Goal: Find specific page/section: Find specific page/section

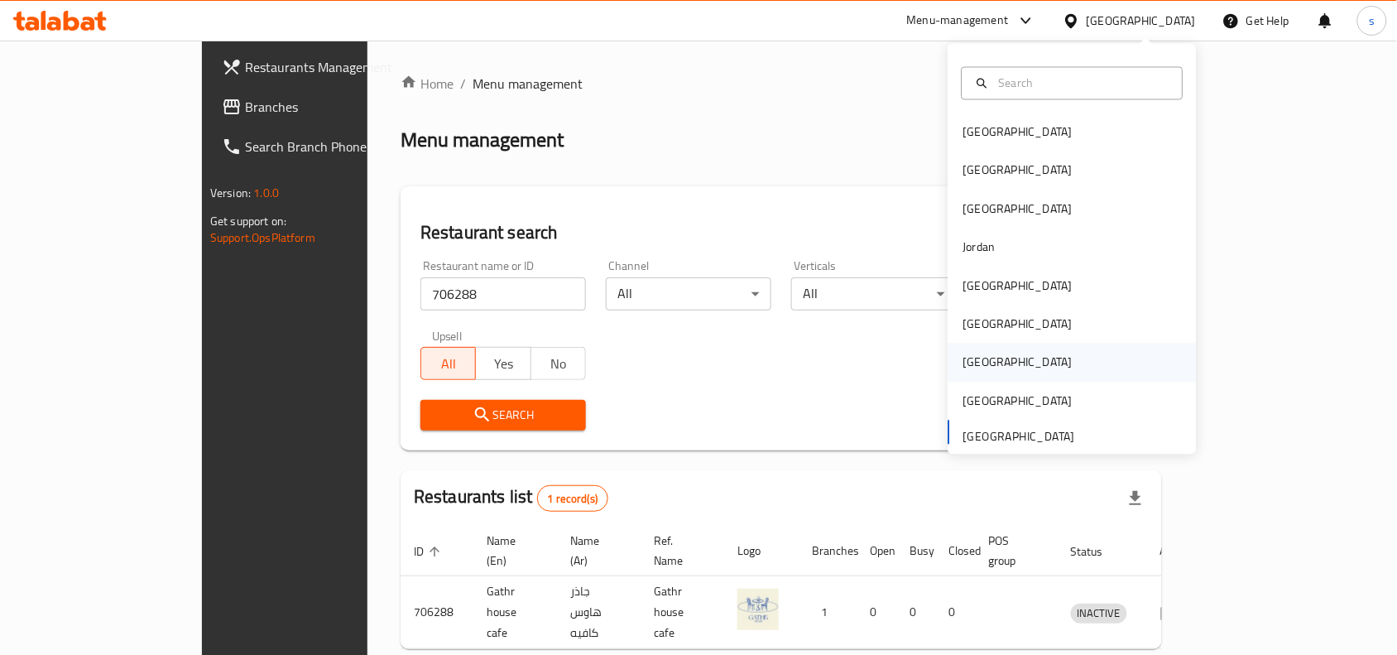
click at [983, 352] on div "Qatar" at bounding box center [1018, 362] width 136 height 38
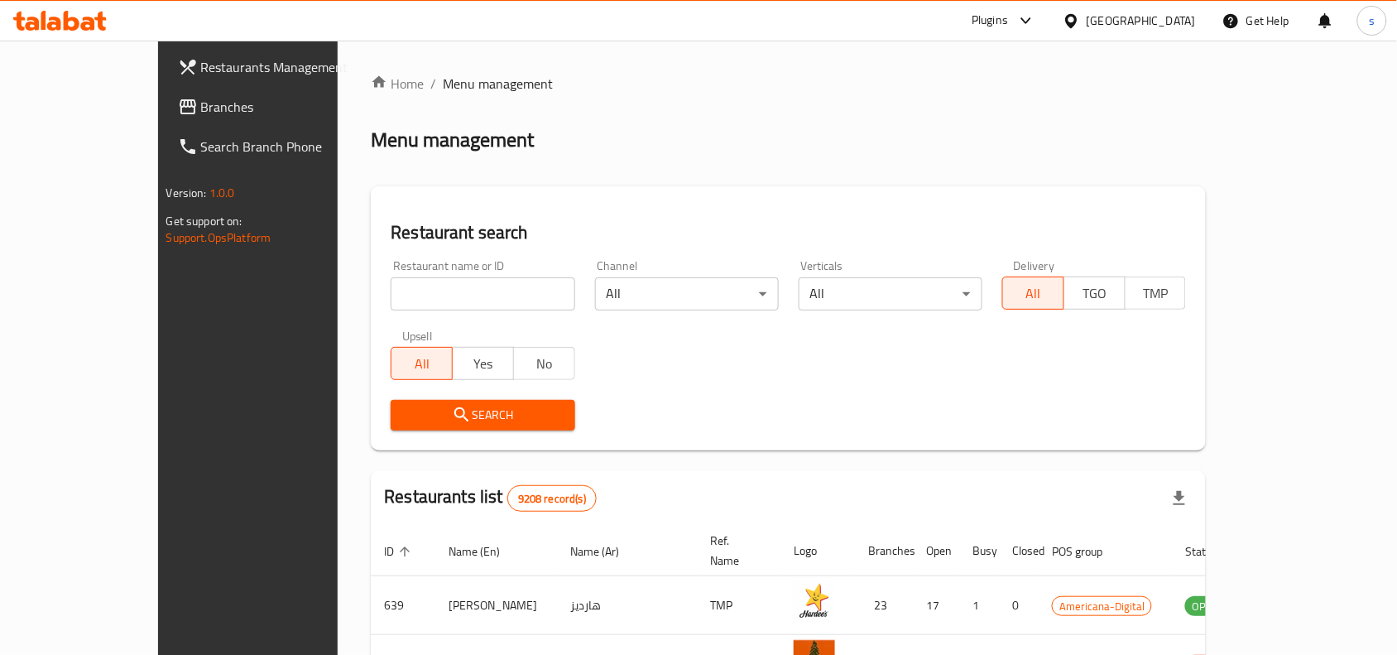
click at [201, 112] on span "Branches" at bounding box center [289, 107] width 177 height 20
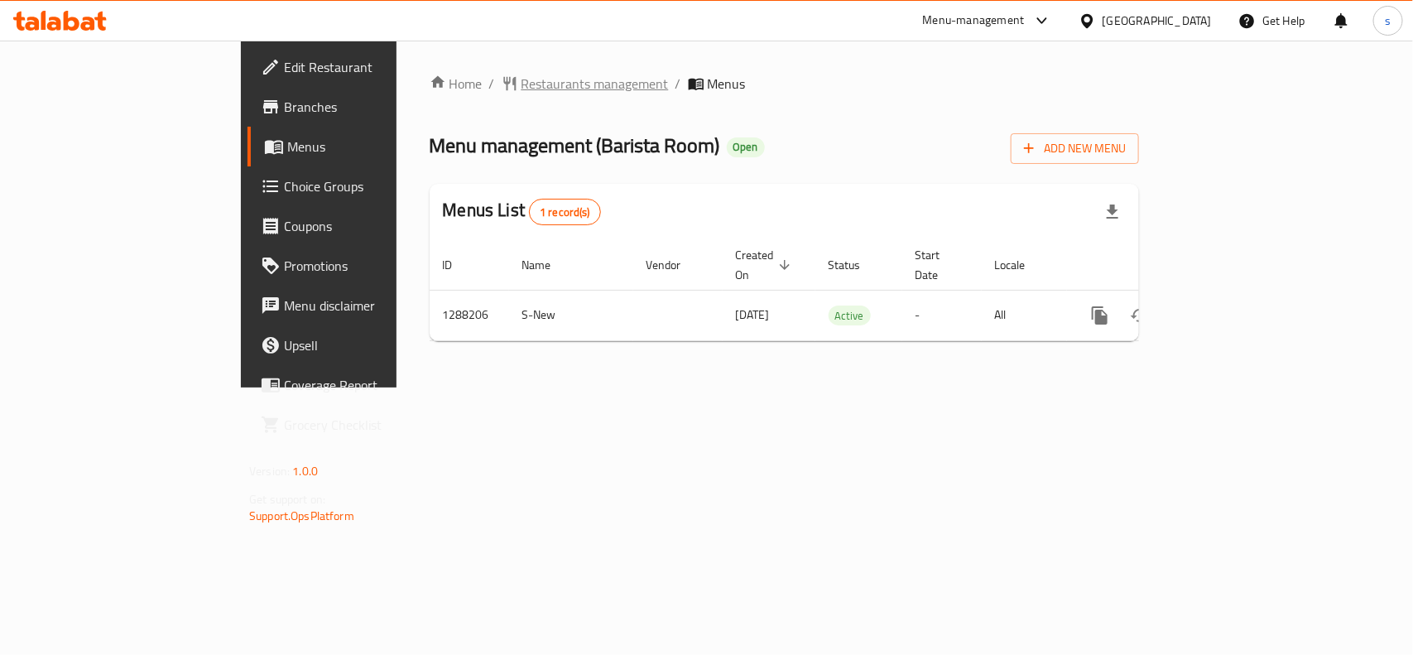
click at [521, 88] on span "Restaurants management" at bounding box center [594, 84] width 147 height 20
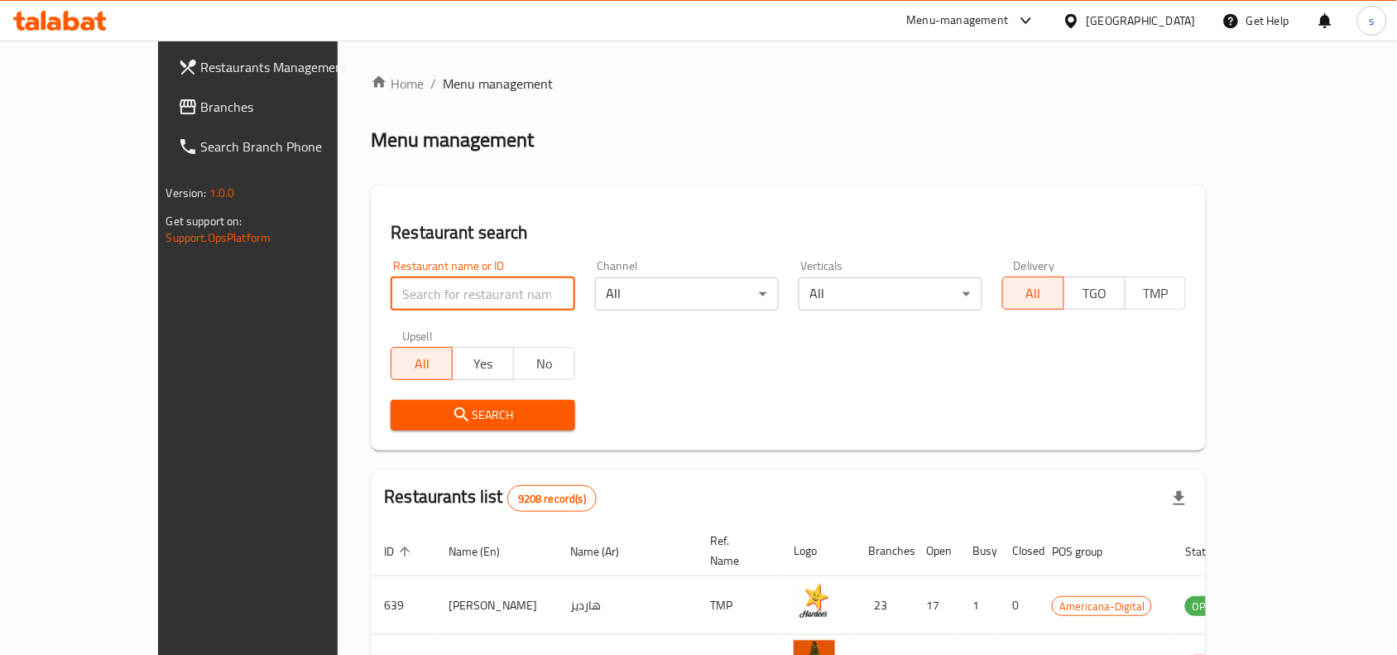
click at [403, 295] on input "search" at bounding box center [483, 293] width 184 height 33
paste input "696753"
type input "696753"
click button "Search" at bounding box center [483, 415] width 184 height 31
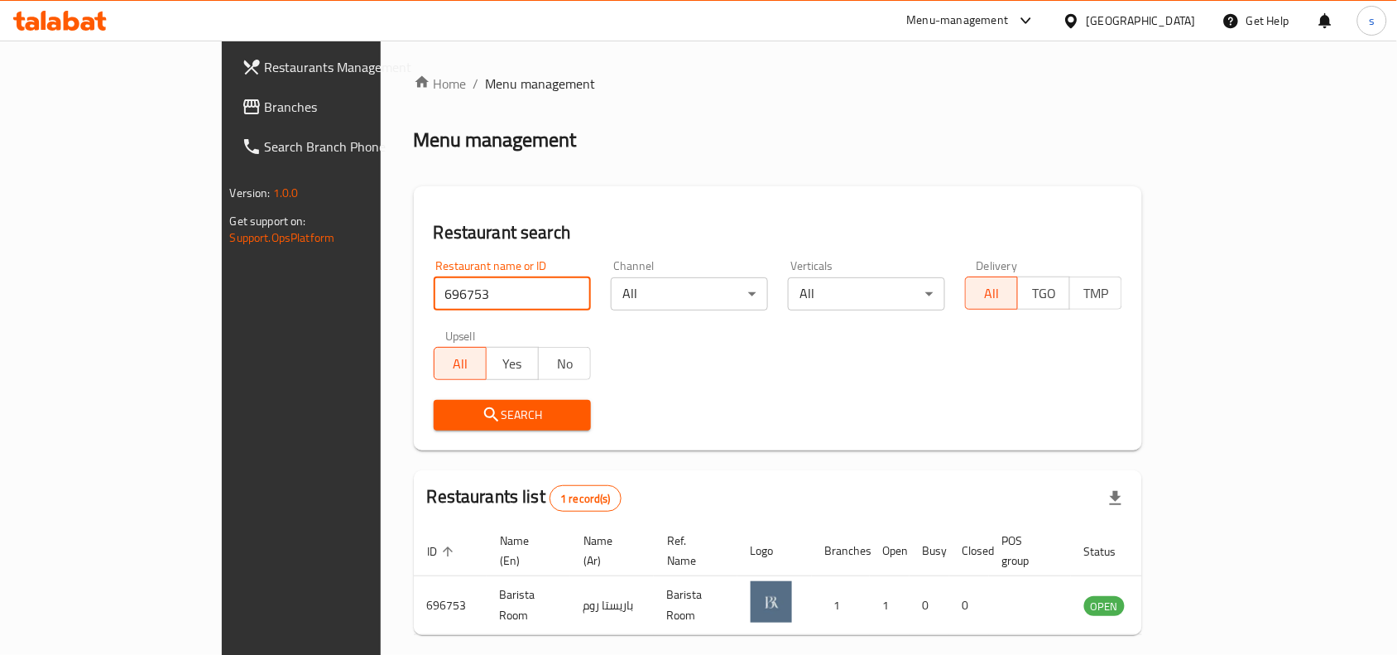
click at [1172, 26] on div "[GEOGRAPHIC_DATA]" at bounding box center [1141, 21] width 109 height 18
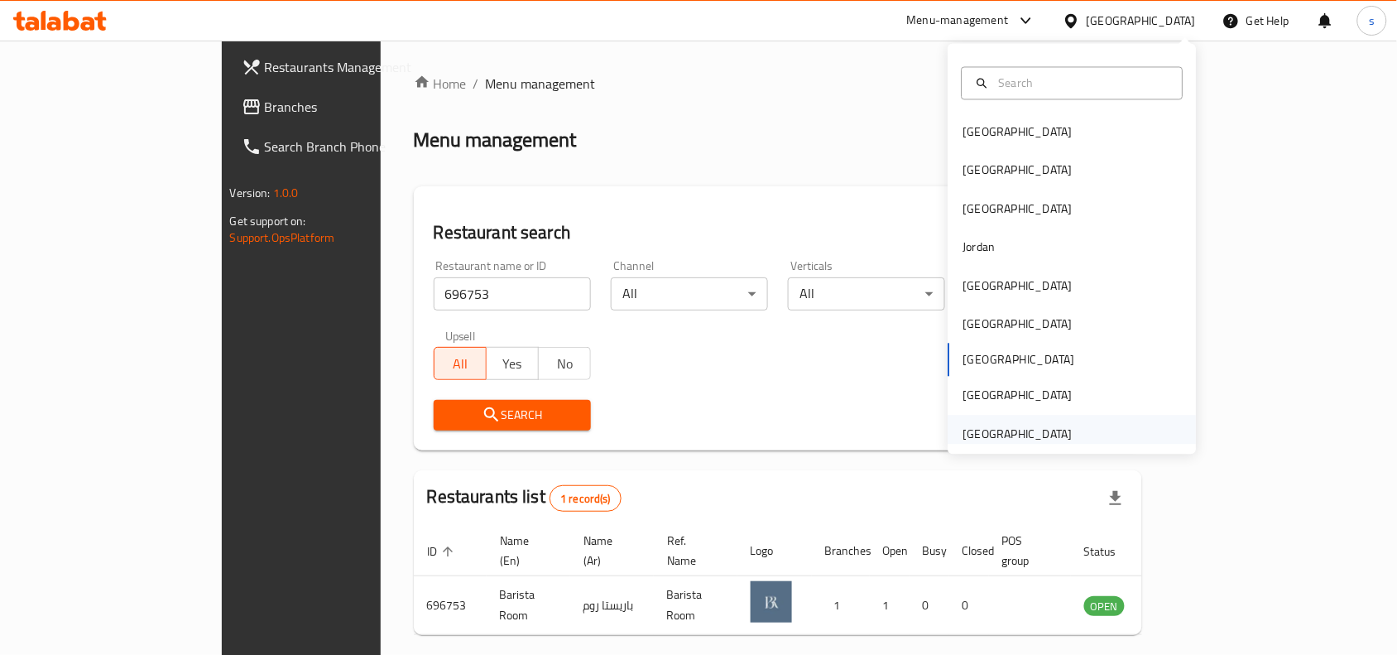
click at [999, 425] on div "[GEOGRAPHIC_DATA]" at bounding box center [1017, 434] width 109 height 18
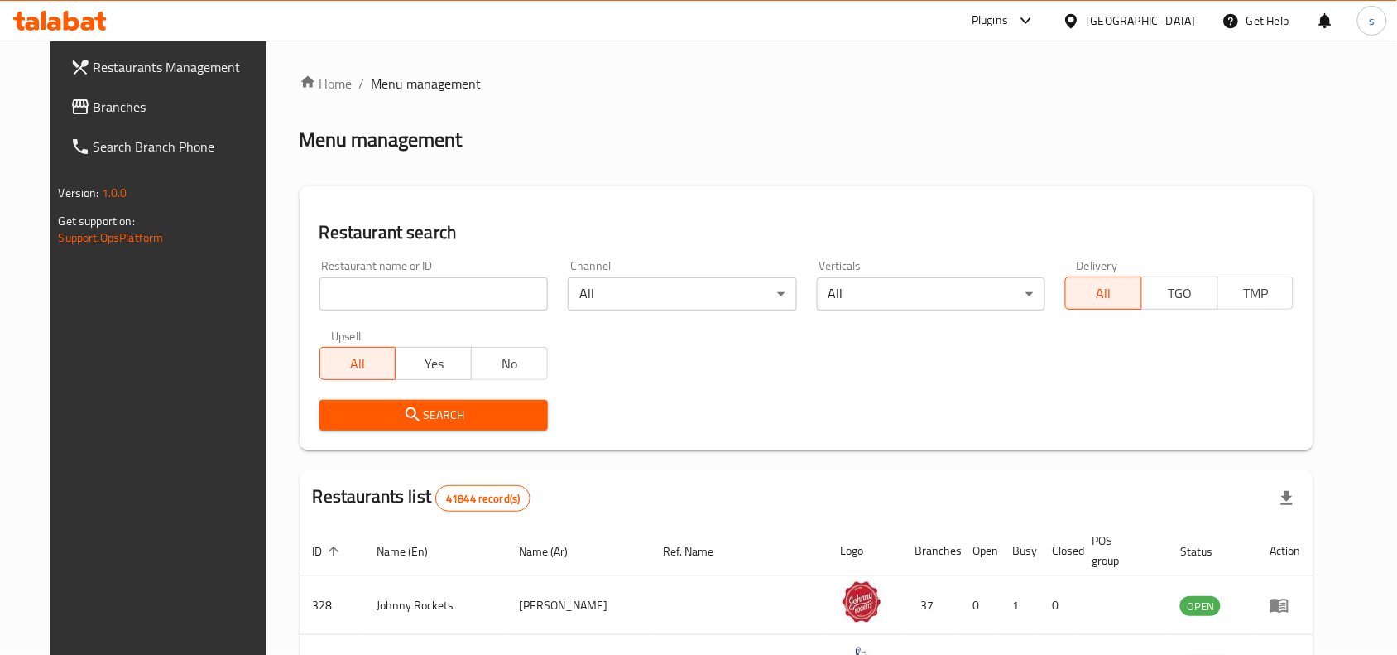
click at [118, 112] on span "Branches" at bounding box center [182, 107] width 177 height 20
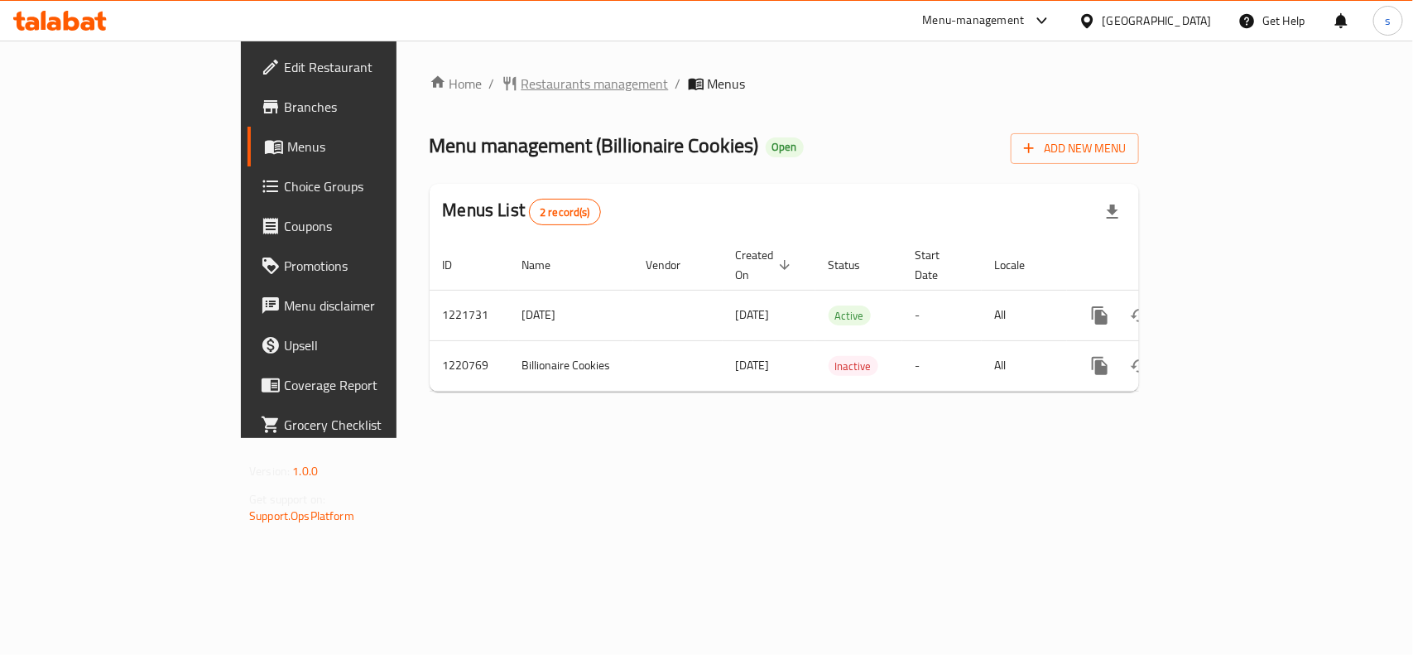
click at [521, 87] on span "Restaurants management" at bounding box center [594, 84] width 147 height 20
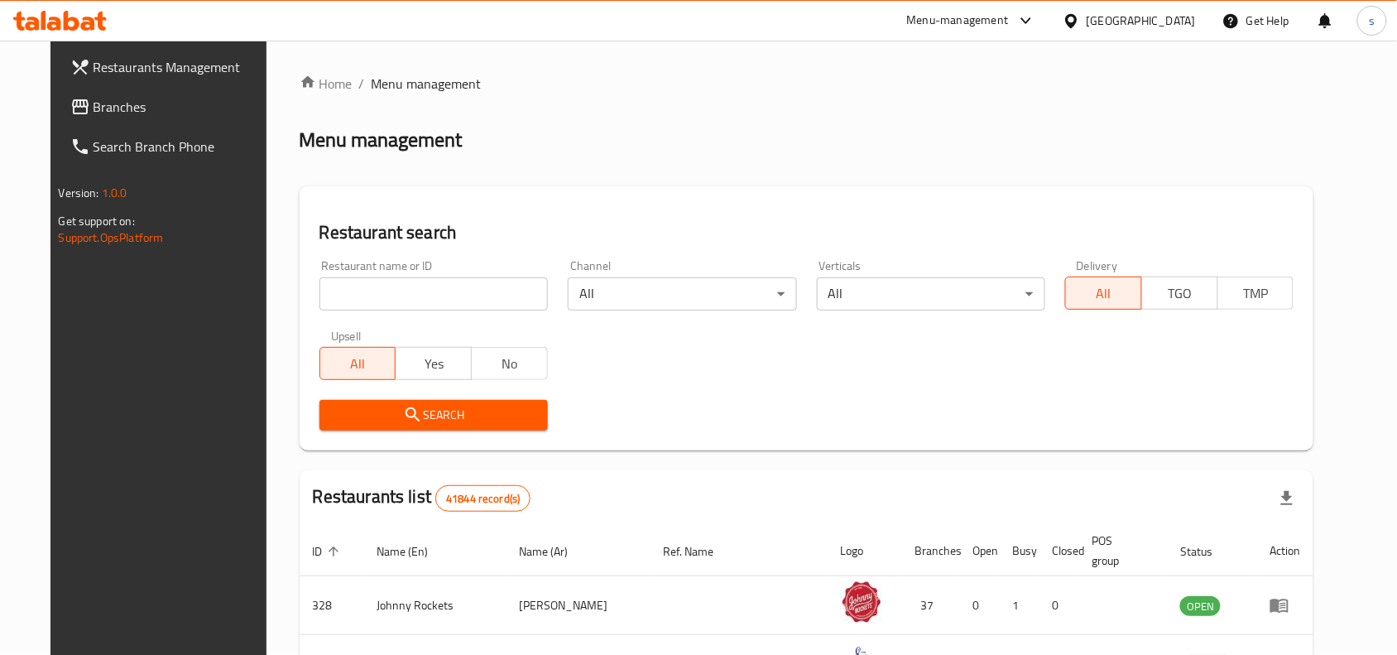
click at [403, 288] on input "search" at bounding box center [433, 293] width 228 height 33
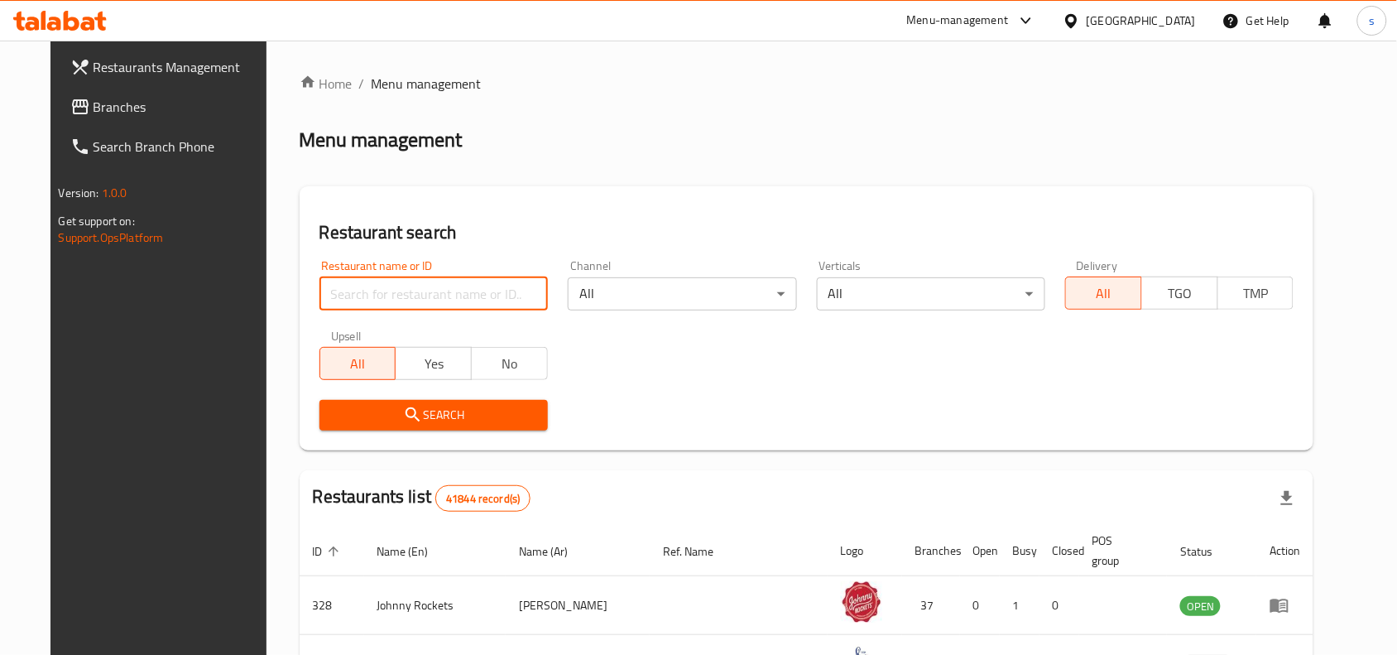
paste input "673484"
type input "673484"
click button "Search" at bounding box center [433, 415] width 228 height 31
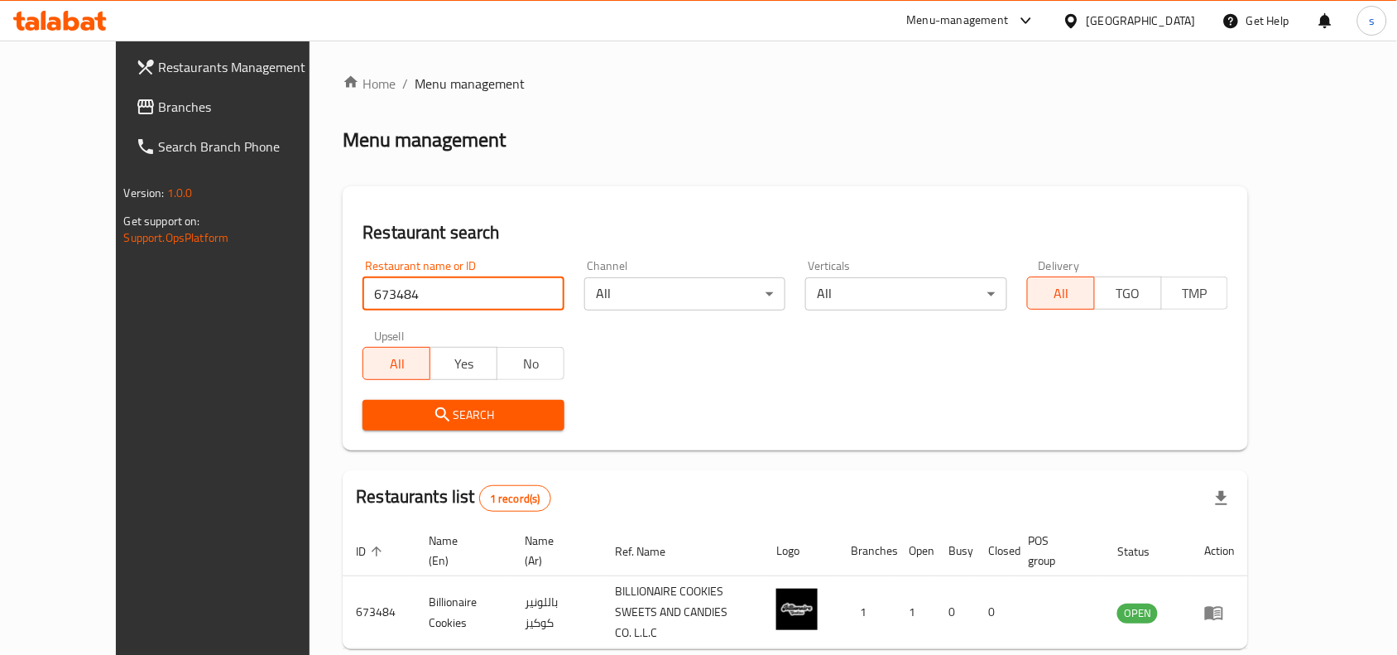
click at [1155, 33] on div "[GEOGRAPHIC_DATA]" at bounding box center [1130, 21] width 160 height 40
click at [1126, 17] on div "[GEOGRAPHIC_DATA]" at bounding box center [1141, 21] width 109 height 18
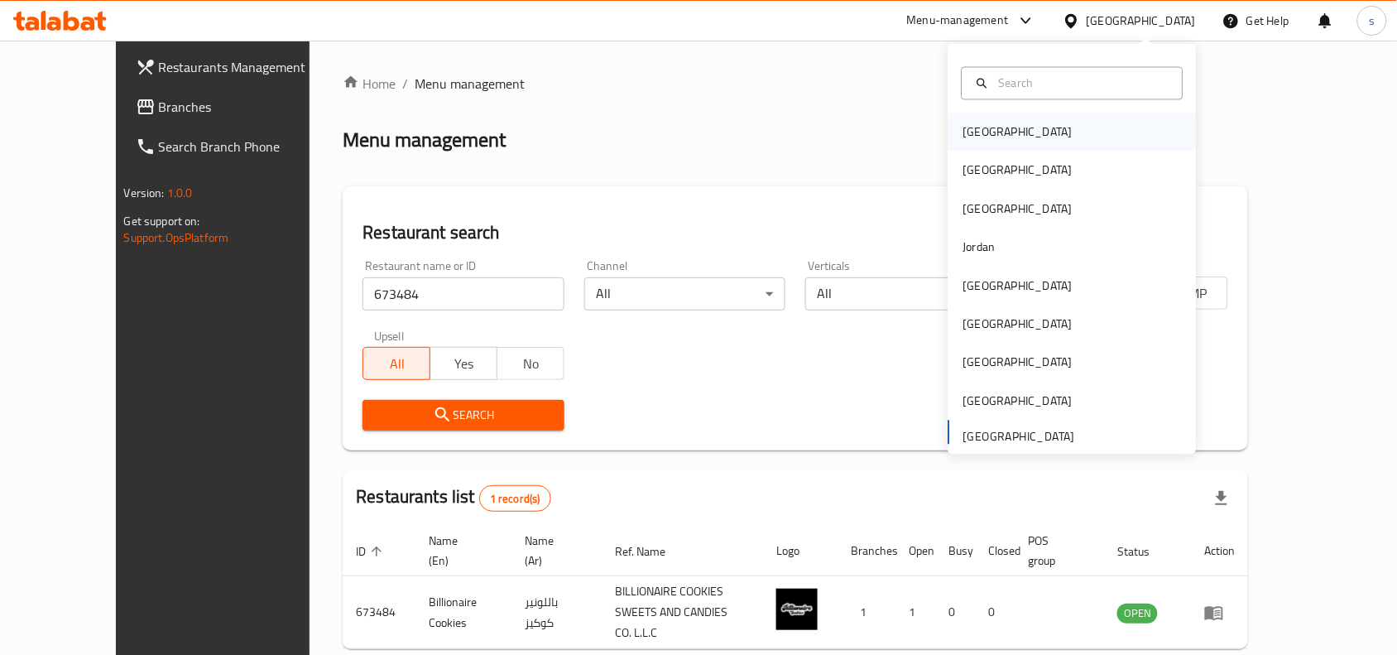
click at [1010, 132] on div "[GEOGRAPHIC_DATA]" at bounding box center [1073, 132] width 248 height 38
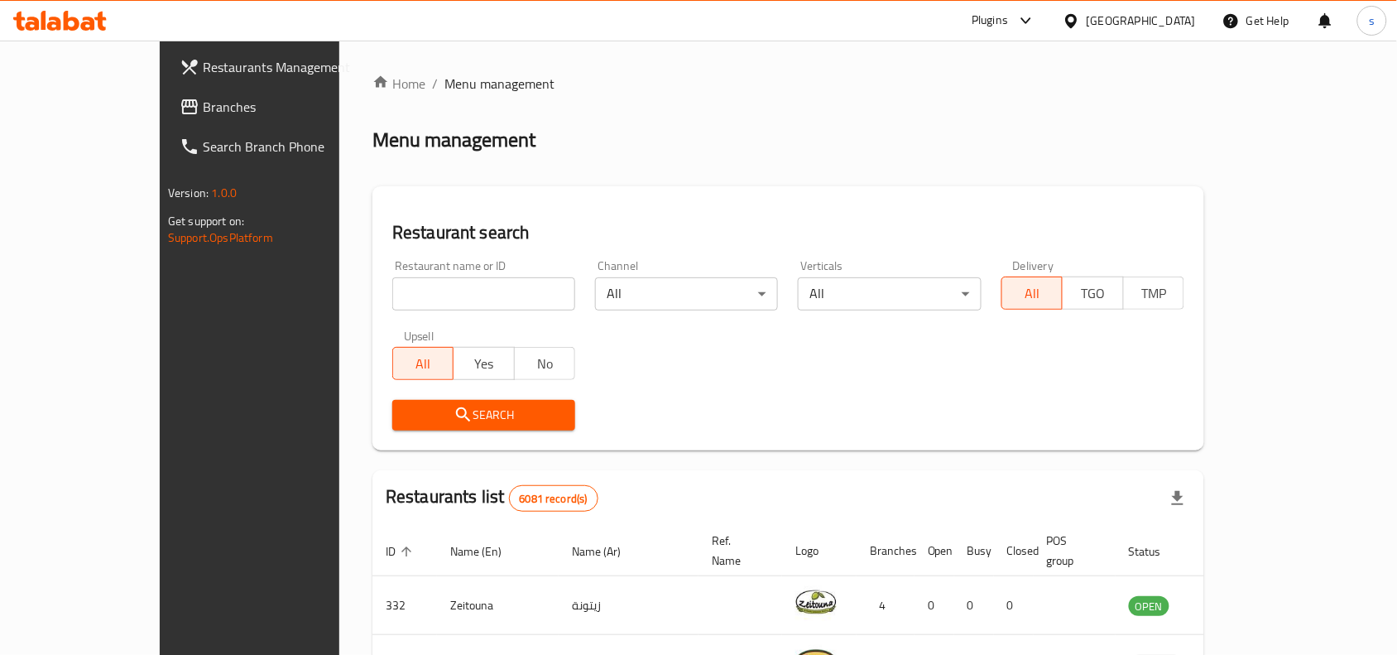
click at [1126, 17] on div "[GEOGRAPHIC_DATA]" at bounding box center [1130, 21] width 160 height 40
click at [1080, 21] on icon at bounding box center [1071, 20] width 17 height 17
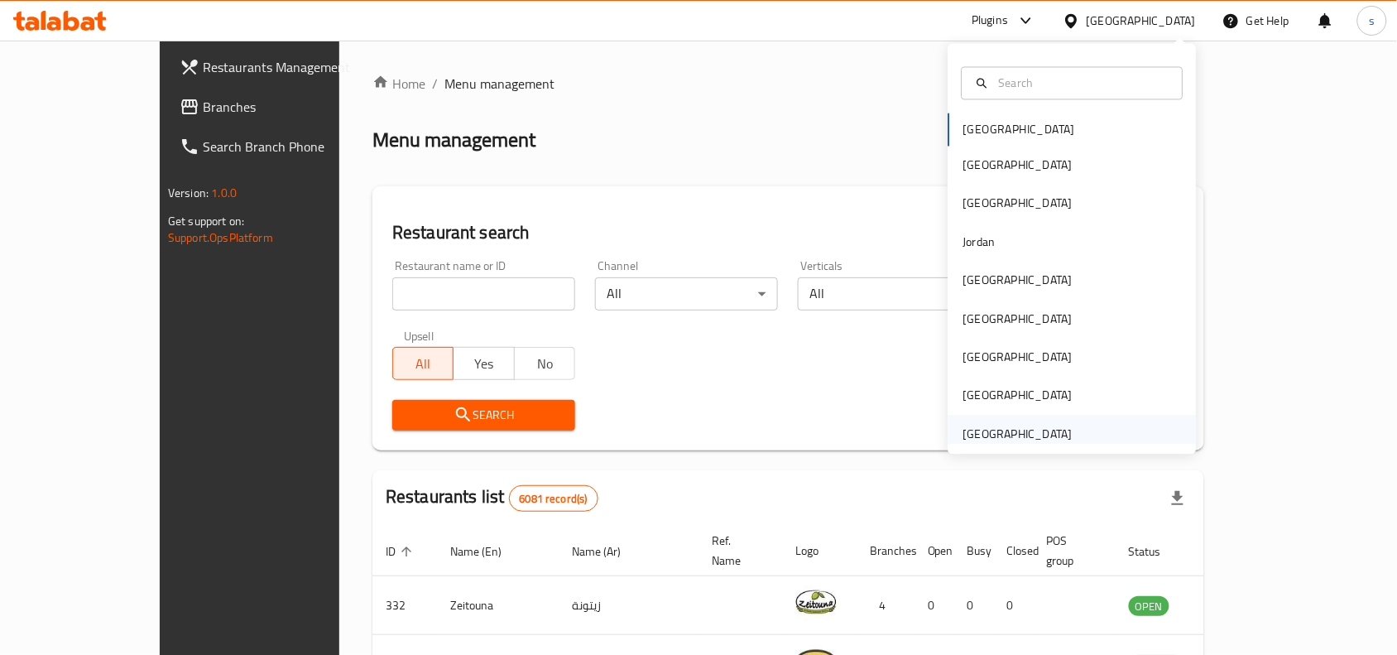
click at [1045, 436] on div "[GEOGRAPHIC_DATA]" at bounding box center [1017, 434] width 109 height 18
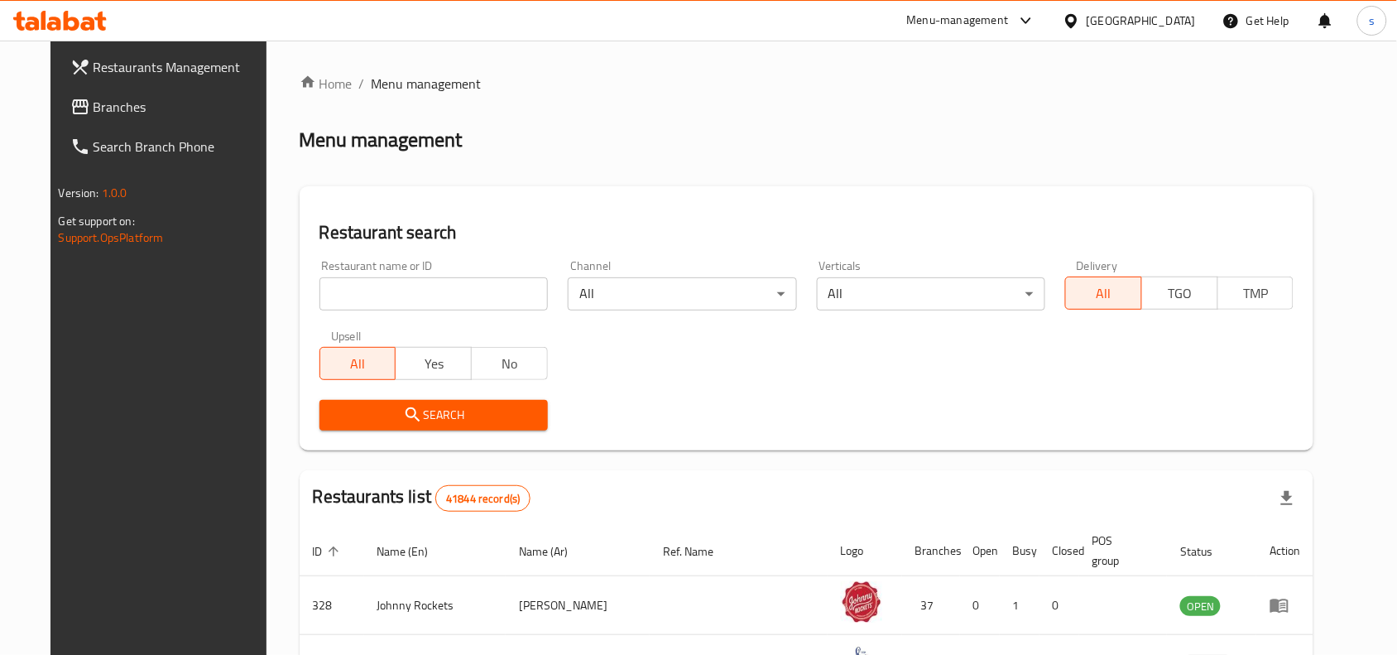
click at [122, 112] on span "Branches" at bounding box center [182, 107] width 177 height 20
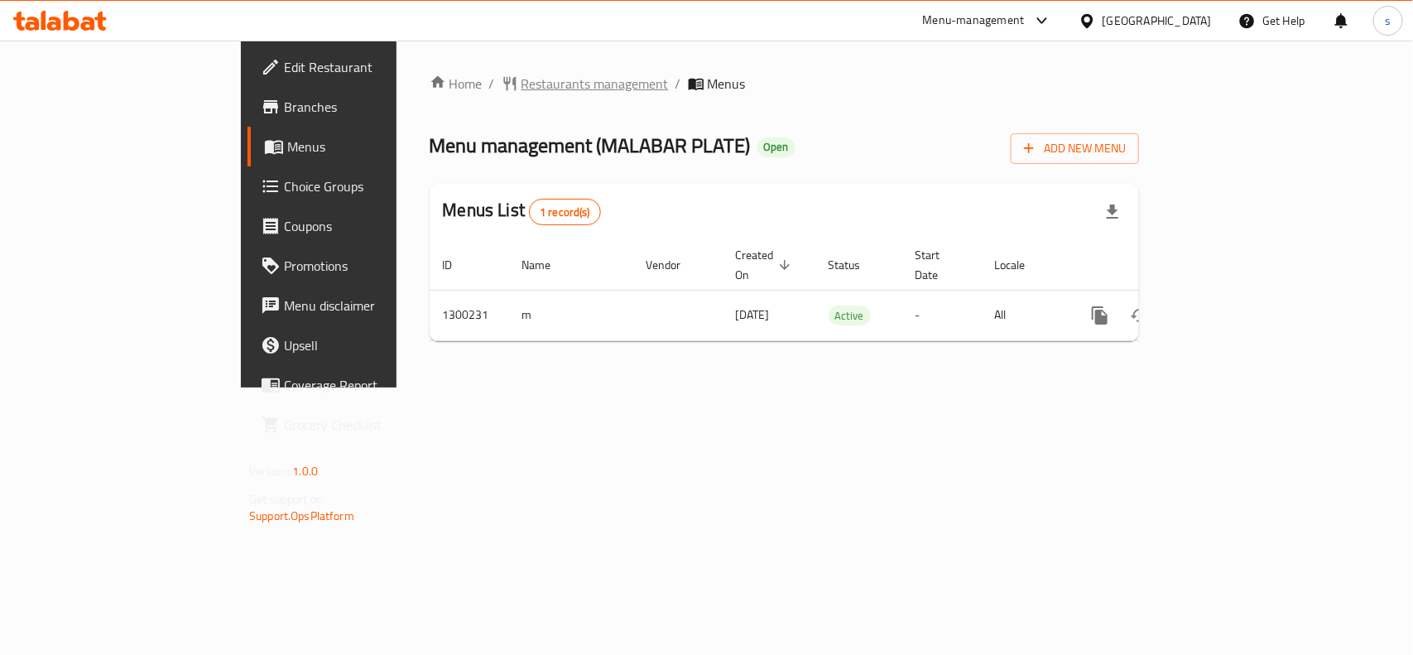
click at [521, 91] on span "Restaurants management" at bounding box center [594, 84] width 147 height 20
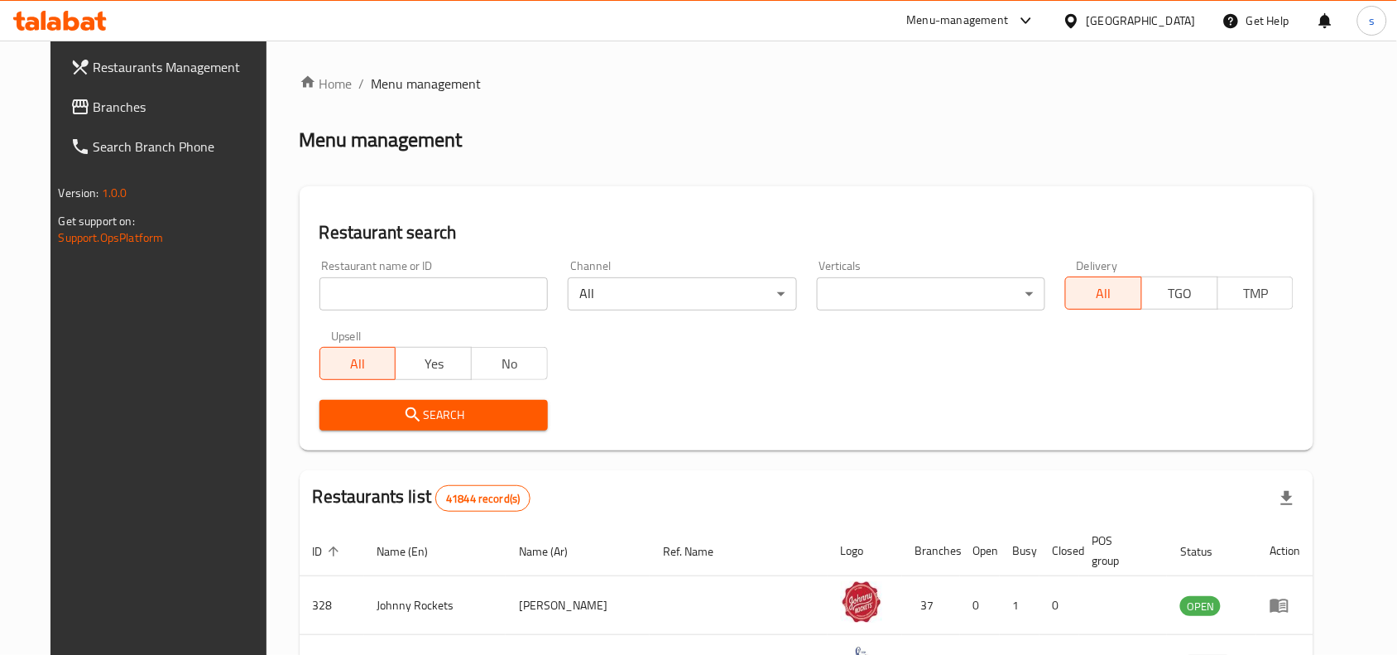
click at [465, 299] on input "search" at bounding box center [433, 293] width 228 height 33
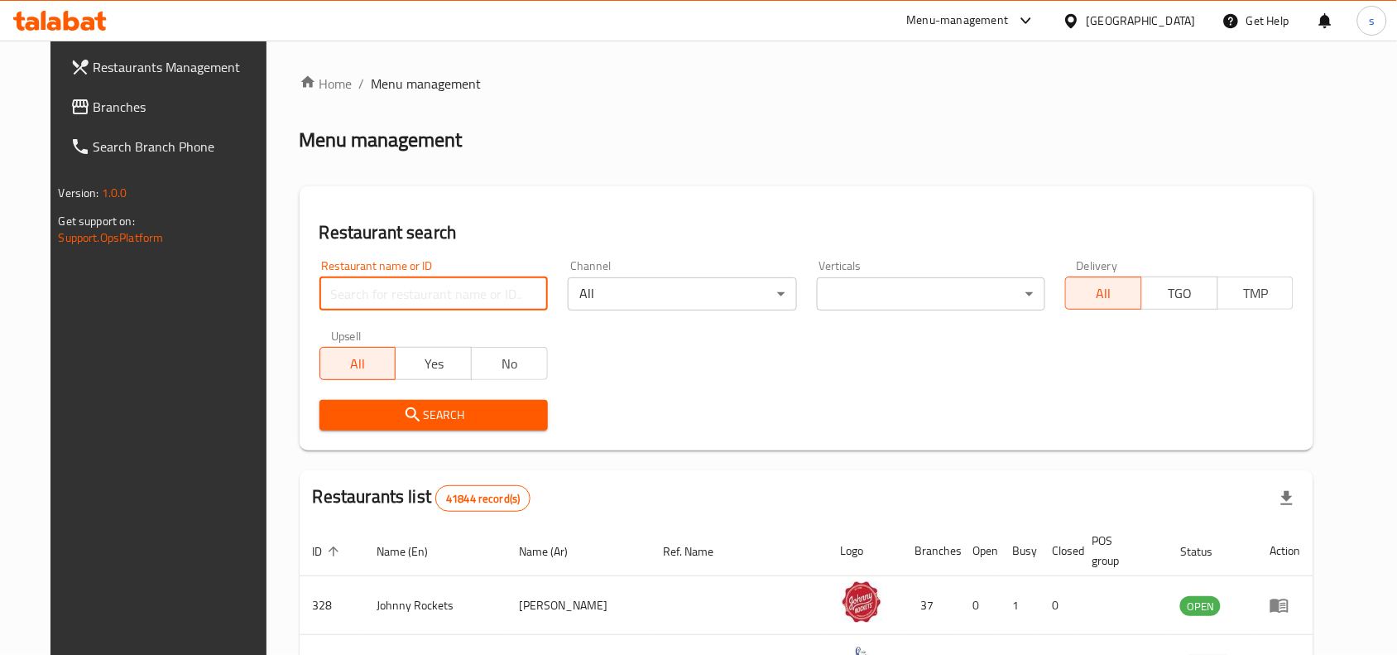
paste input "701624"
type input "701624"
click button "Search" at bounding box center [433, 415] width 228 height 31
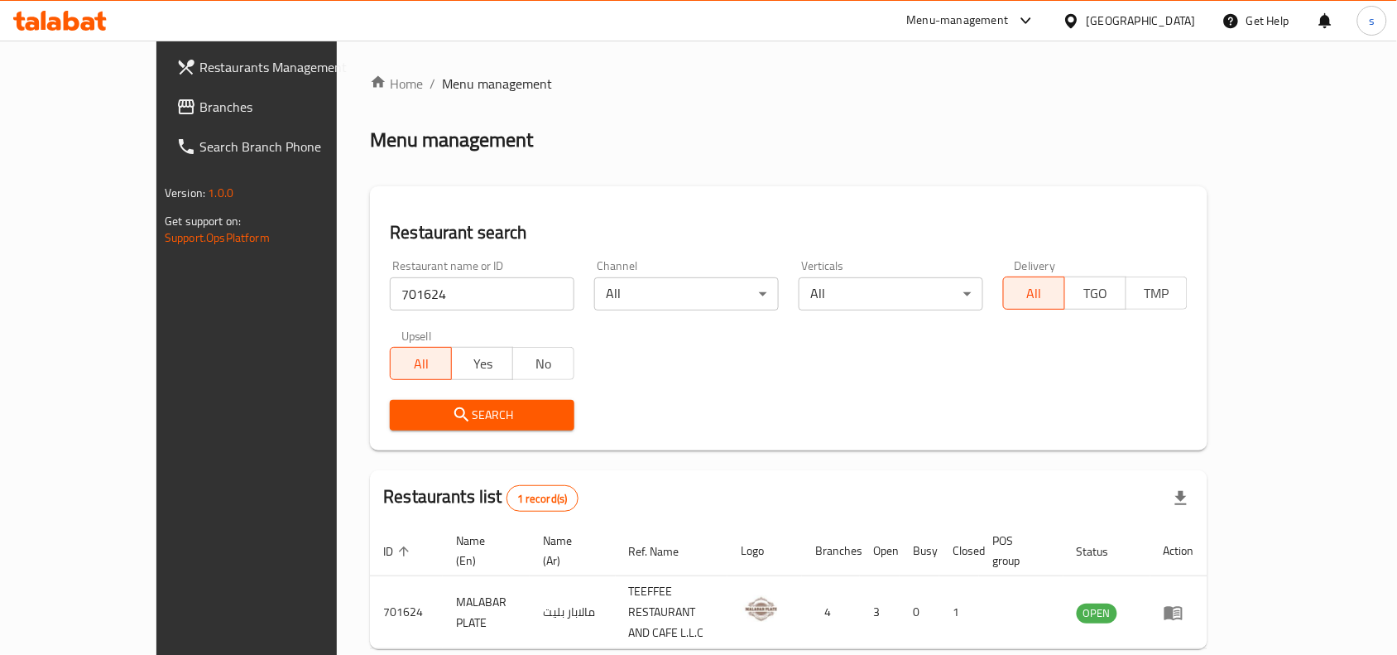
click at [199, 104] on span "Branches" at bounding box center [287, 107] width 177 height 20
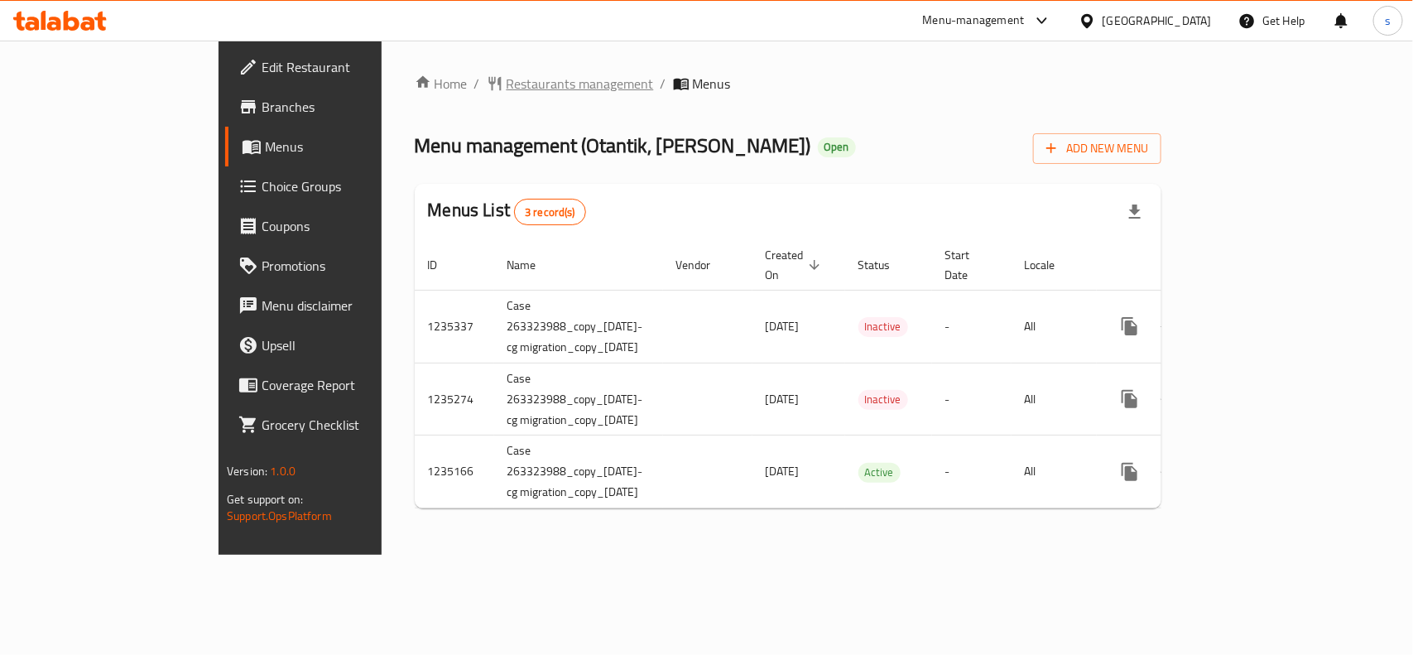
click at [507, 84] on span "Restaurants management" at bounding box center [580, 84] width 147 height 20
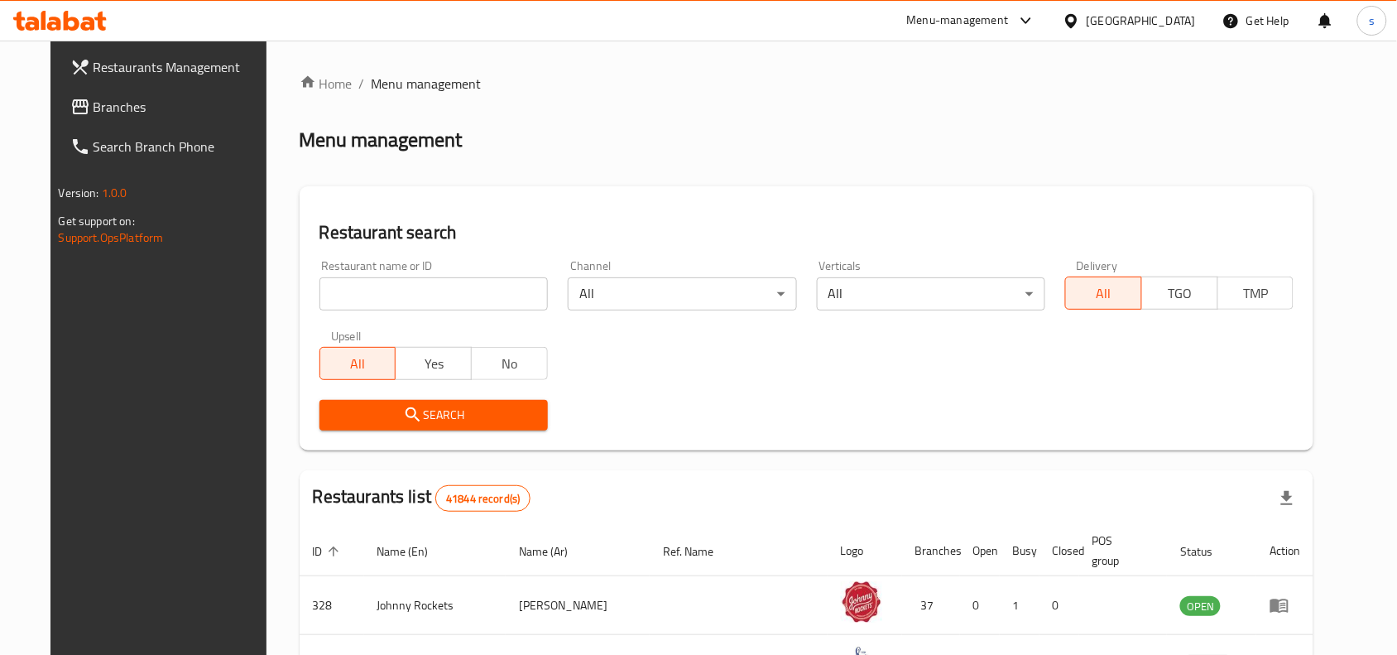
click at [391, 315] on div "Restaurant name or ID Restaurant name or ID" at bounding box center [434, 285] width 248 height 70
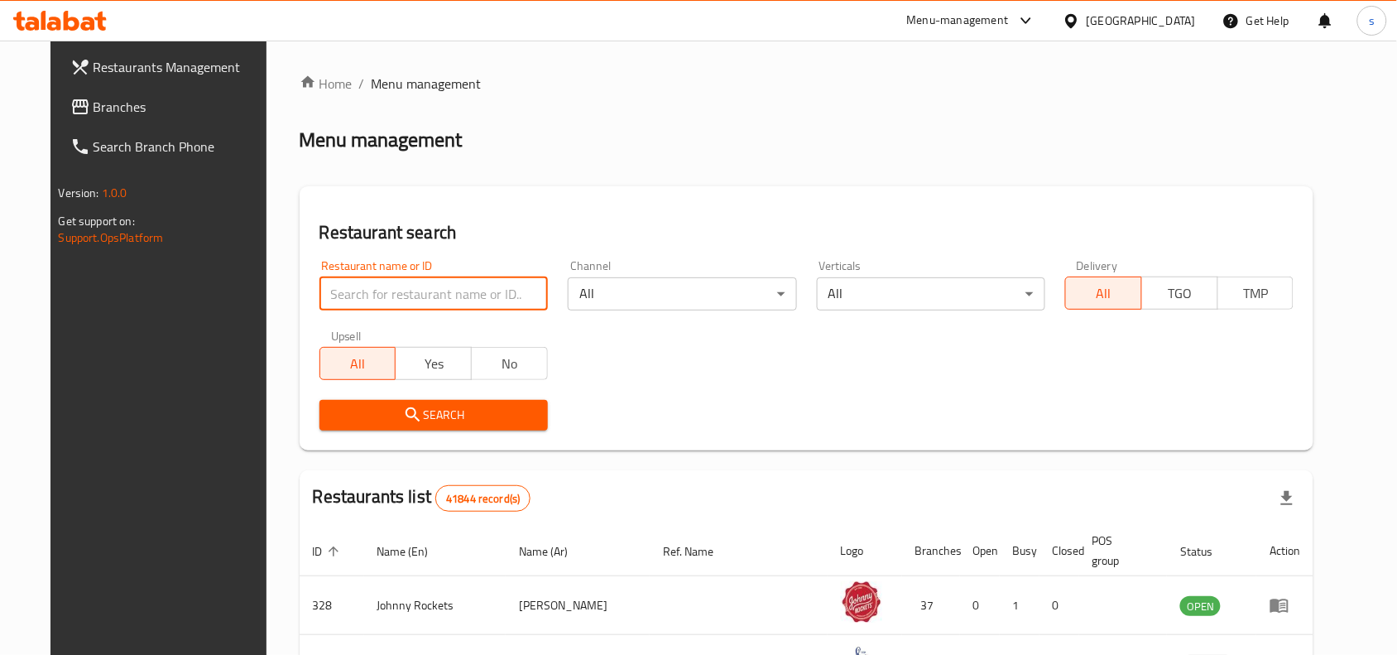
click at [393, 299] on input "search" at bounding box center [433, 293] width 228 height 33
paste input "660043"
type input "660043"
click button "Search" at bounding box center [433, 415] width 228 height 31
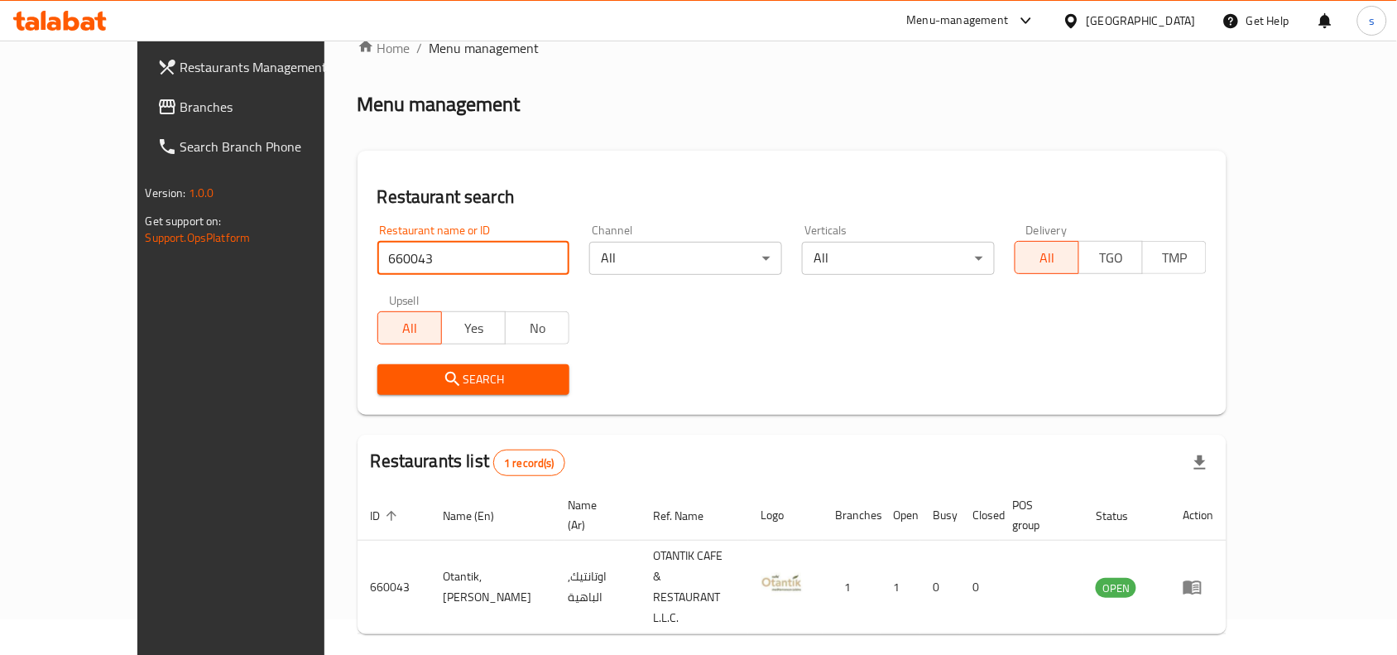
scroll to position [51, 0]
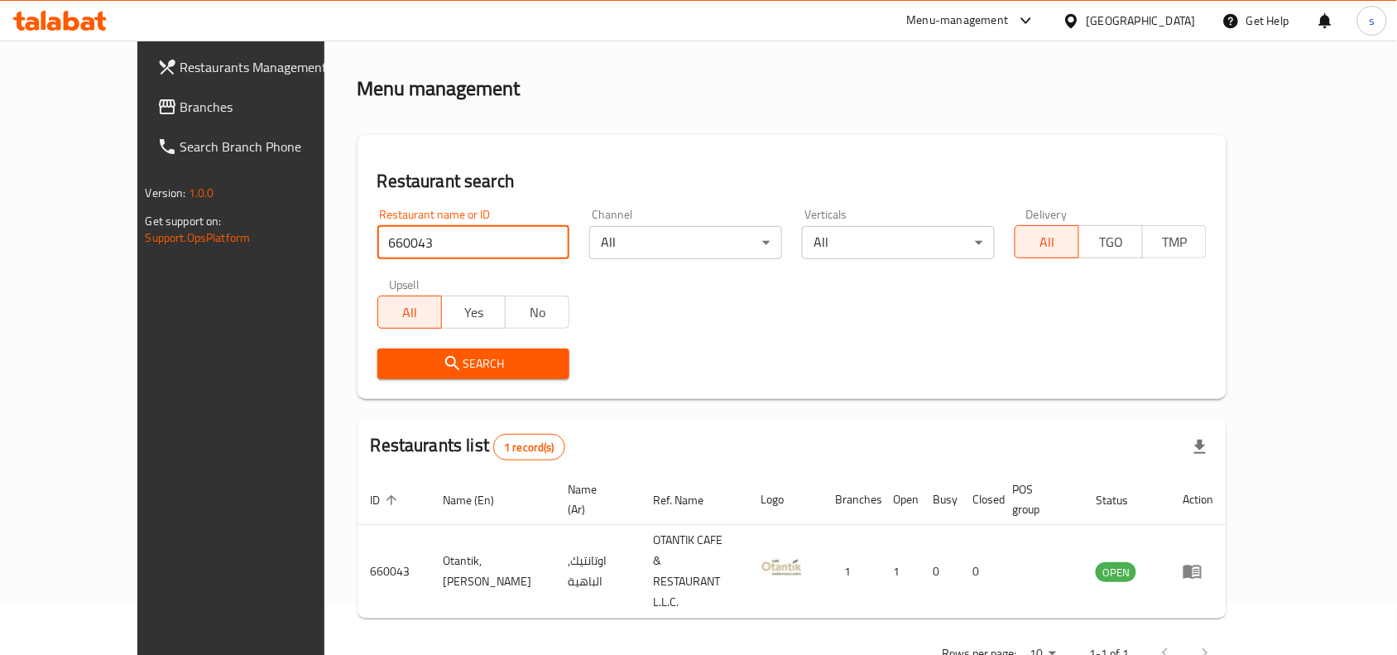
click at [1192, 29] on div "[GEOGRAPHIC_DATA]" at bounding box center [1141, 21] width 109 height 18
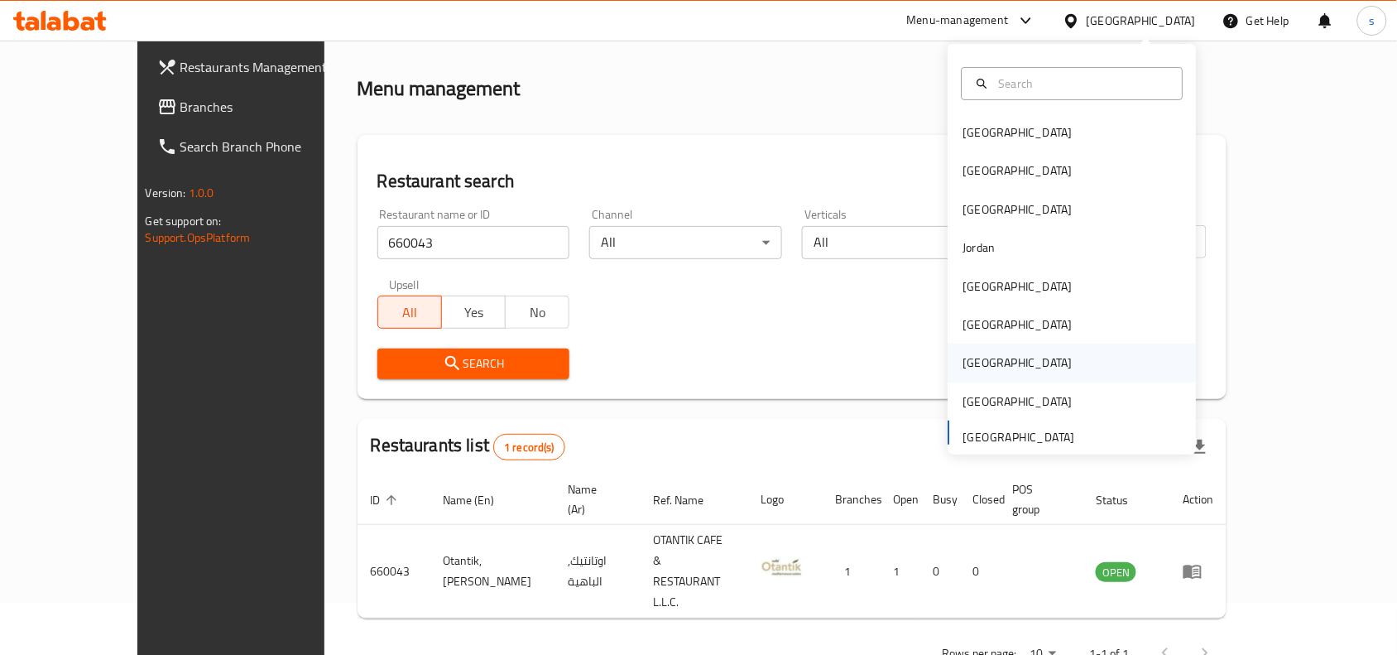
click at [978, 353] on div "[GEOGRAPHIC_DATA]" at bounding box center [1018, 362] width 136 height 38
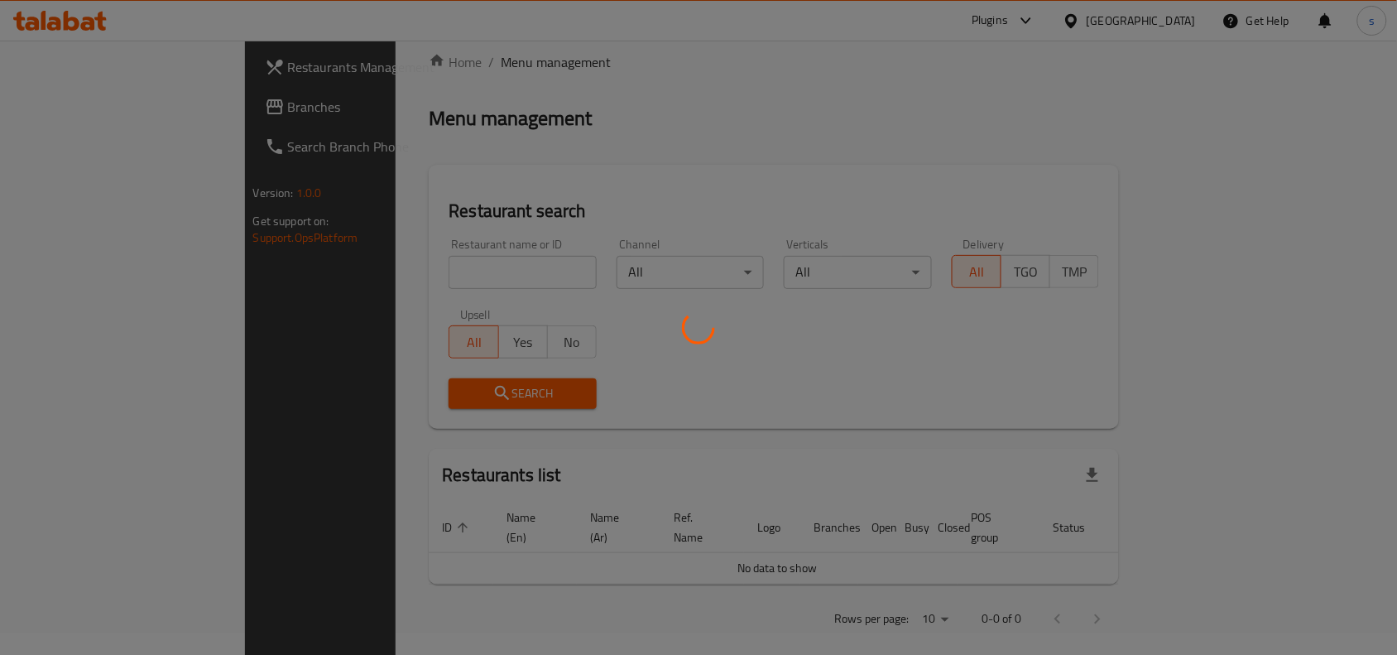
scroll to position [51, 0]
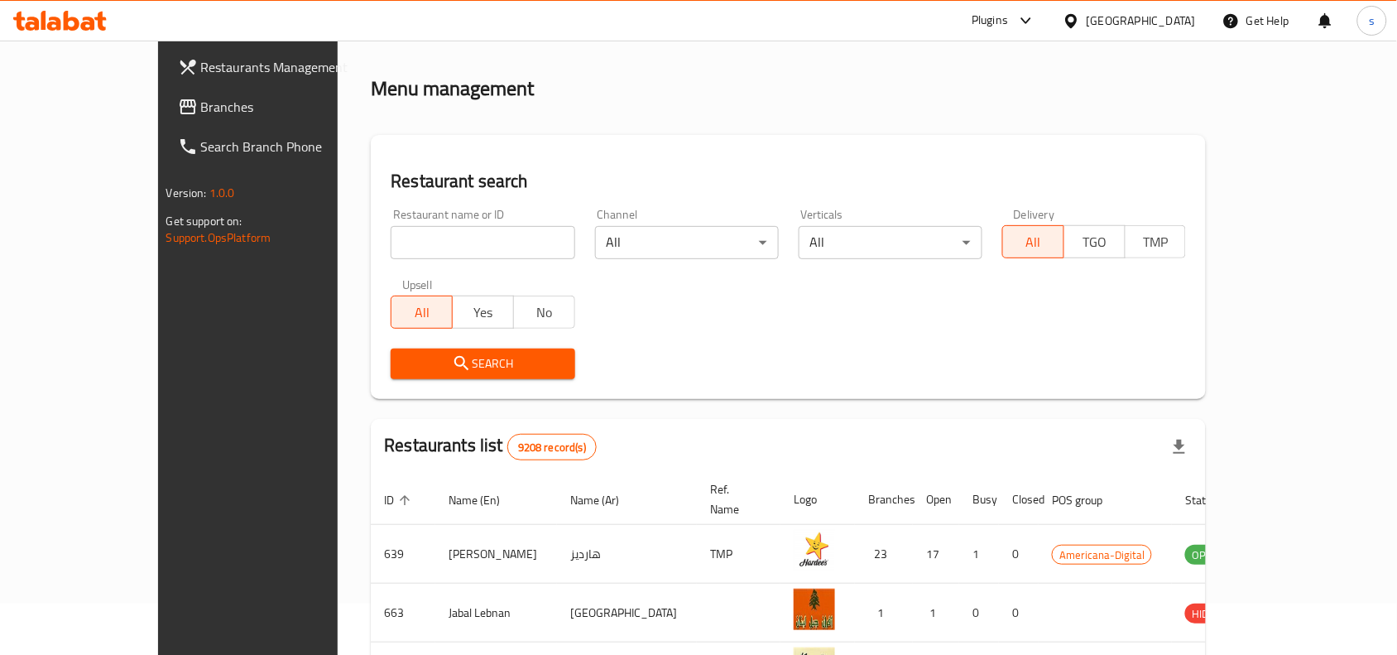
click at [201, 99] on span "Branches" at bounding box center [289, 107] width 177 height 20
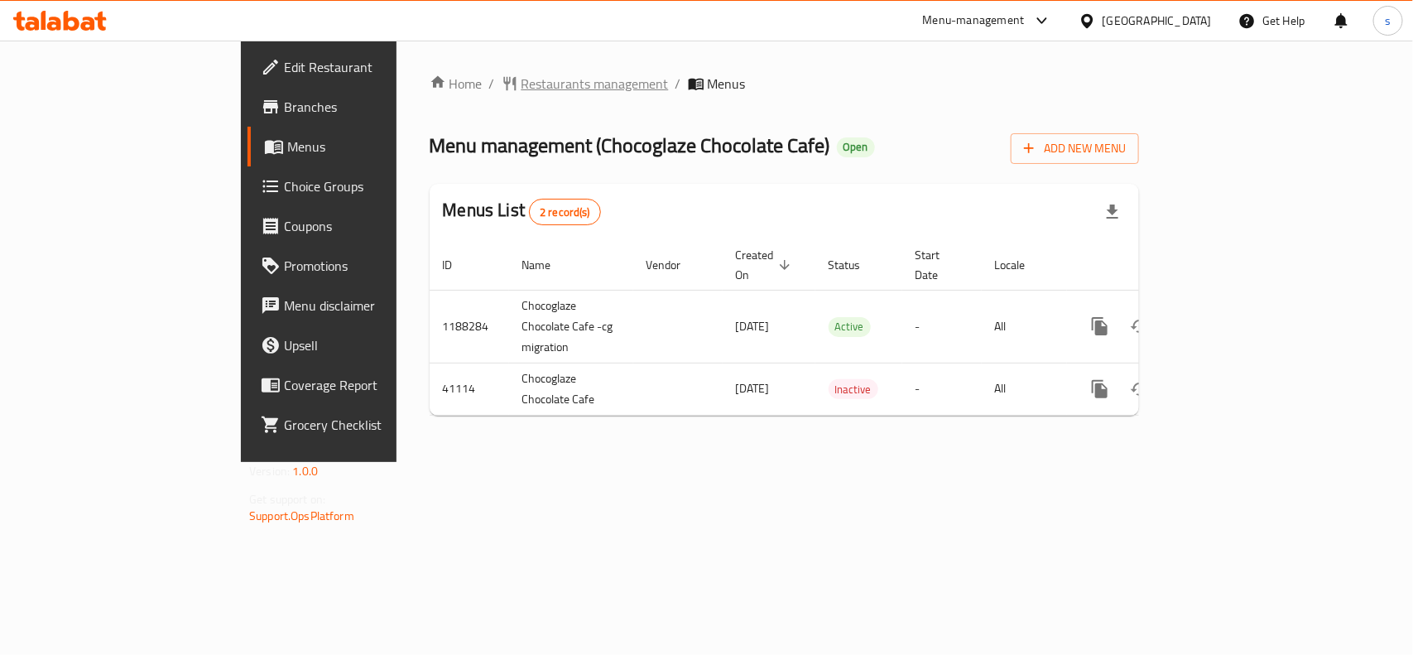
click at [521, 81] on span "Restaurants management" at bounding box center [594, 84] width 147 height 20
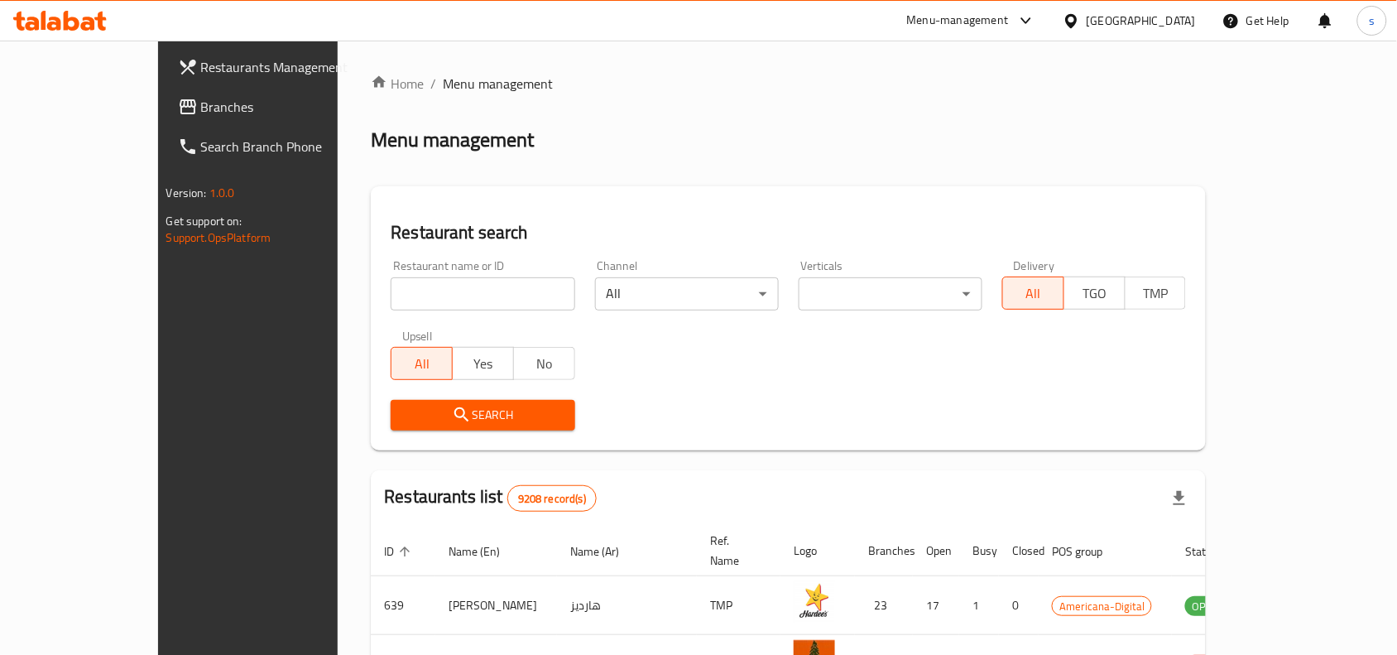
click at [411, 291] on div at bounding box center [698, 327] width 1397 height 655
click at [411, 291] on input "search" at bounding box center [483, 293] width 184 height 33
paste input "21359"
type input "21359"
click button "Search" at bounding box center [483, 415] width 184 height 31
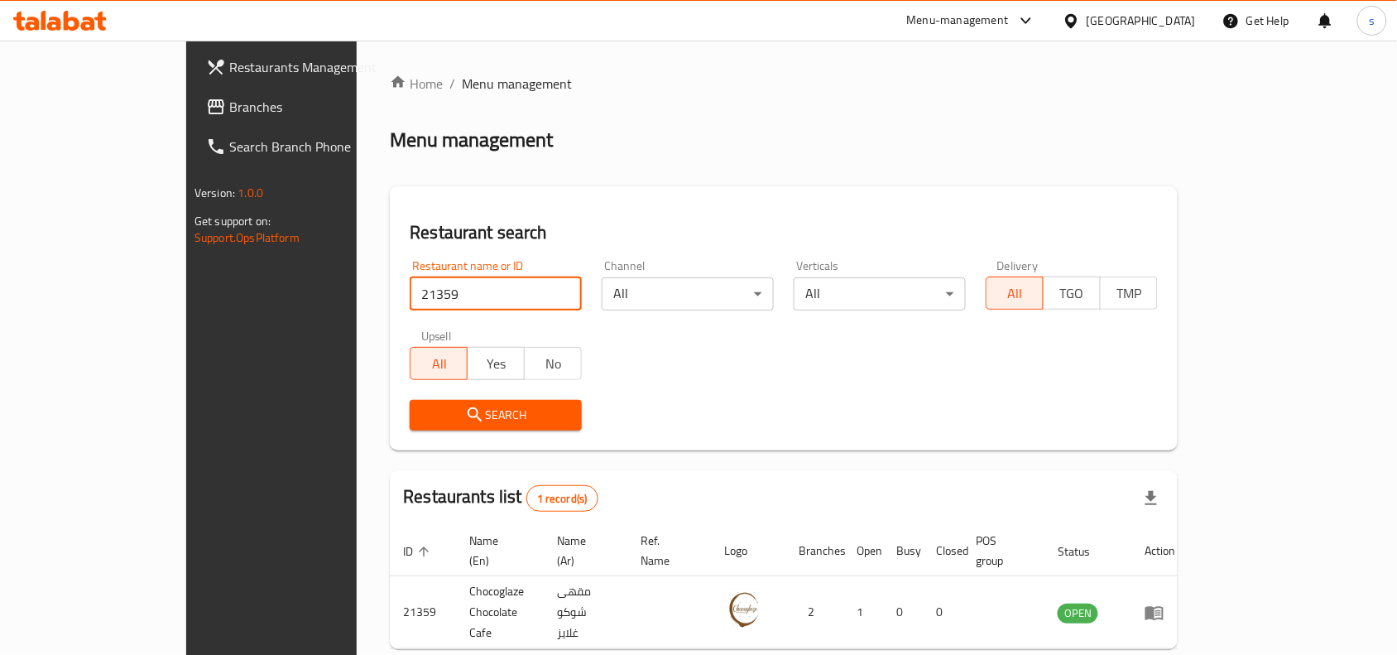
click at [1168, 14] on div "Qatar" at bounding box center [1141, 21] width 109 height 18
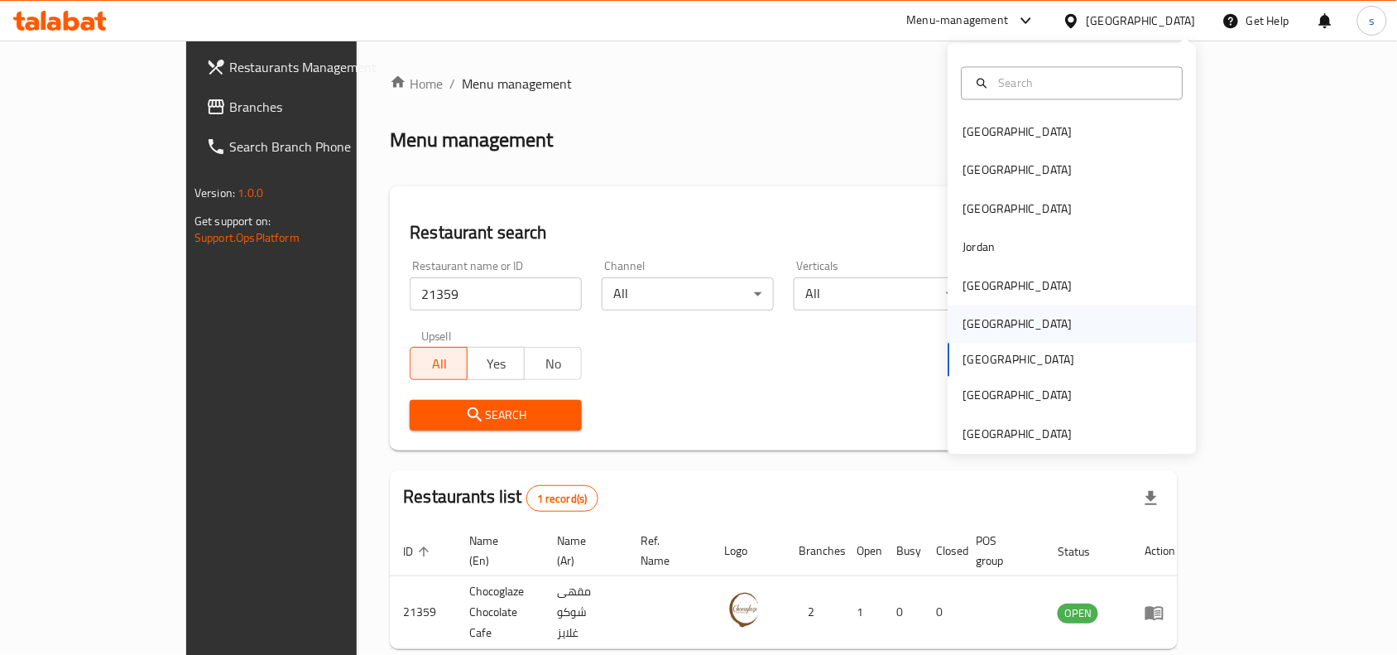
click at [1011, 333] on div "Oman" at bounding box center [1073, 324] width 248 height 38
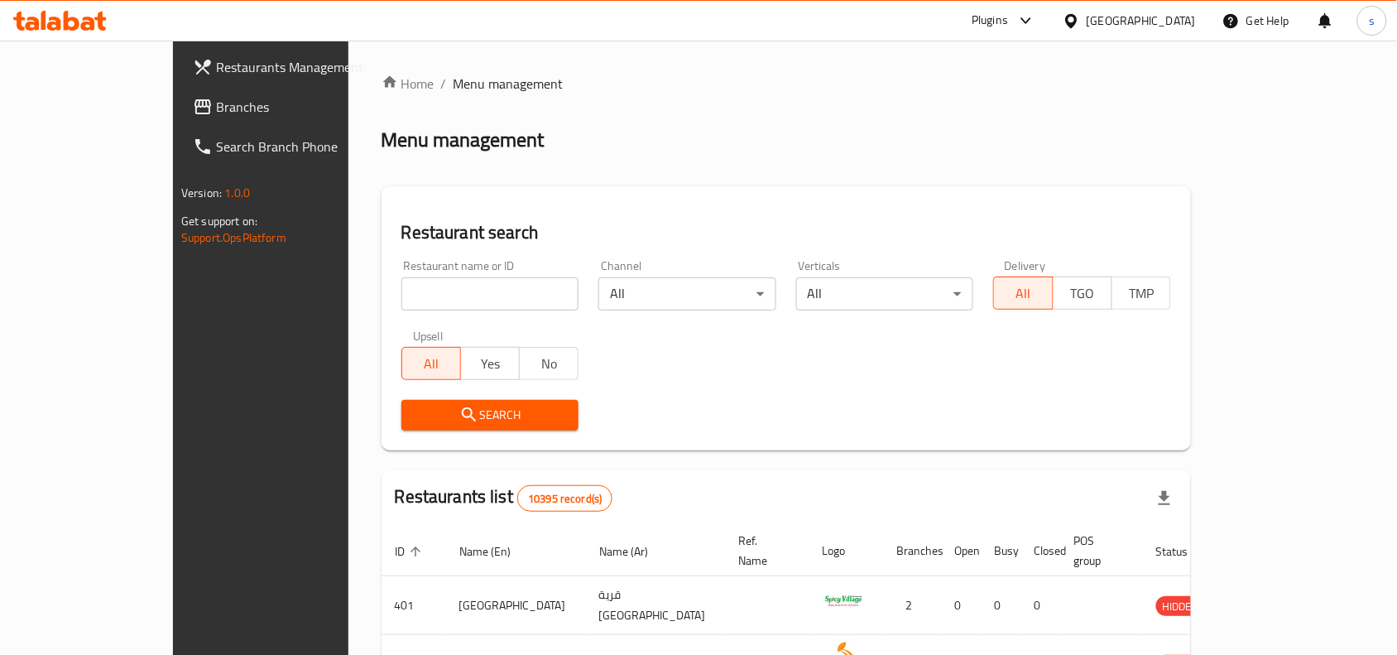
click at [216, 110] on span "Branches" at bounding box center [304, 107] width 177 height 20
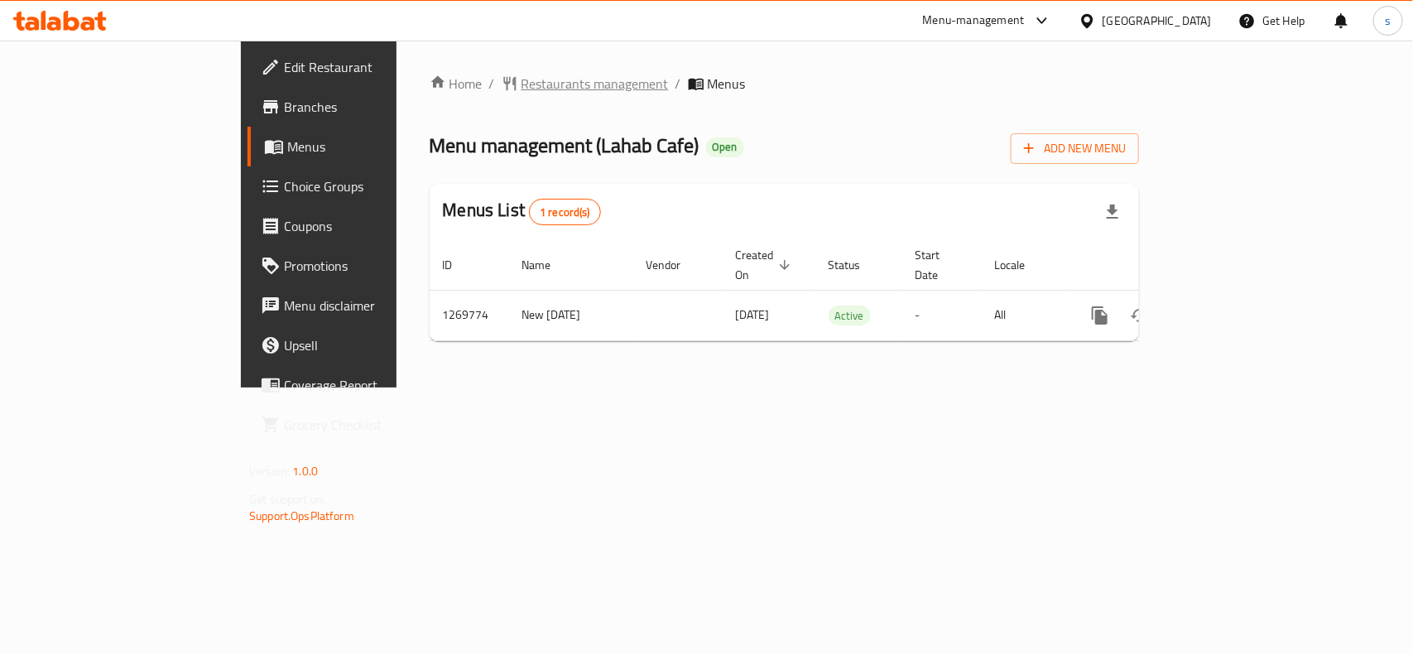
click at [521, 75] on span "Restaurants management" at bounding box center [594, 84] width 147 height 20
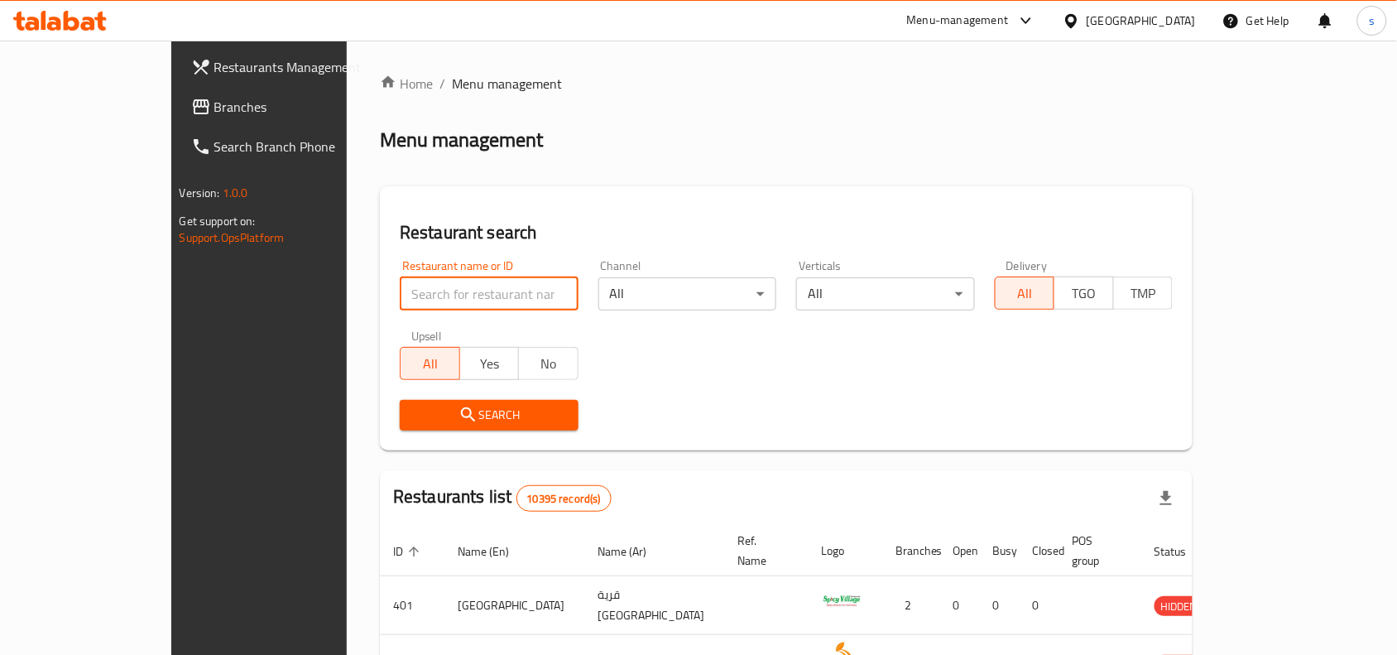
click at [415, 283] on input "search" at bounding box center [489, 293] width 179 height 33
paste input "688816"
type input "688816"
click button "Search" at bounding box center [489, 415] width 179 height 31
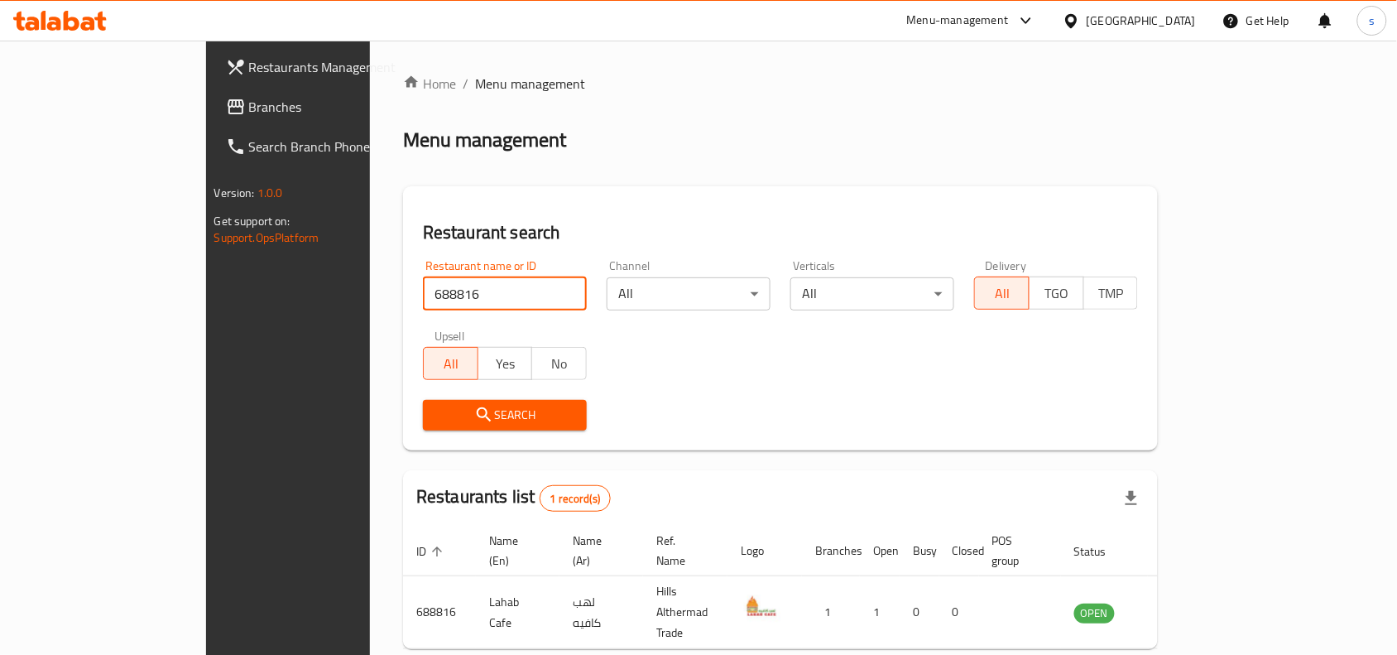
click at [1080, 15] on icon at bounding box center [1071, 20] width 17 height 17
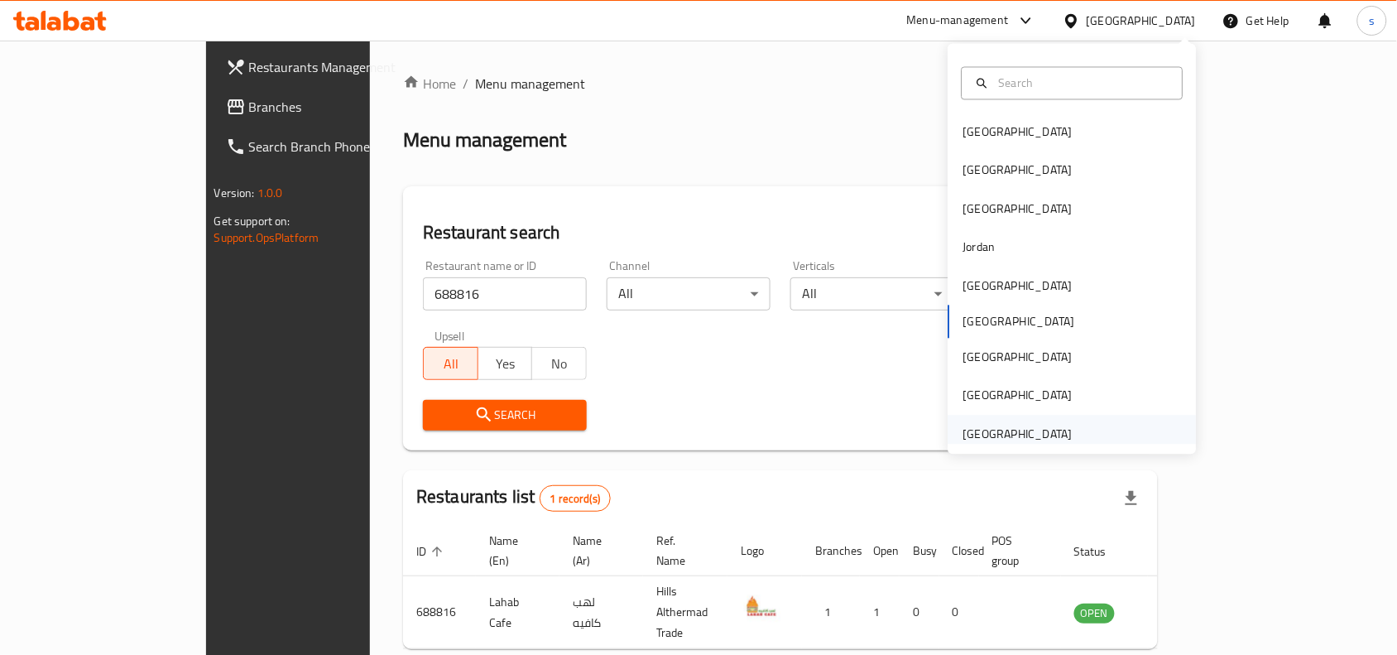
click at [1014, 443] on div "[GEOGRAPHIC_DATA]" at bounding box center [1017, 434] width 109 height 18
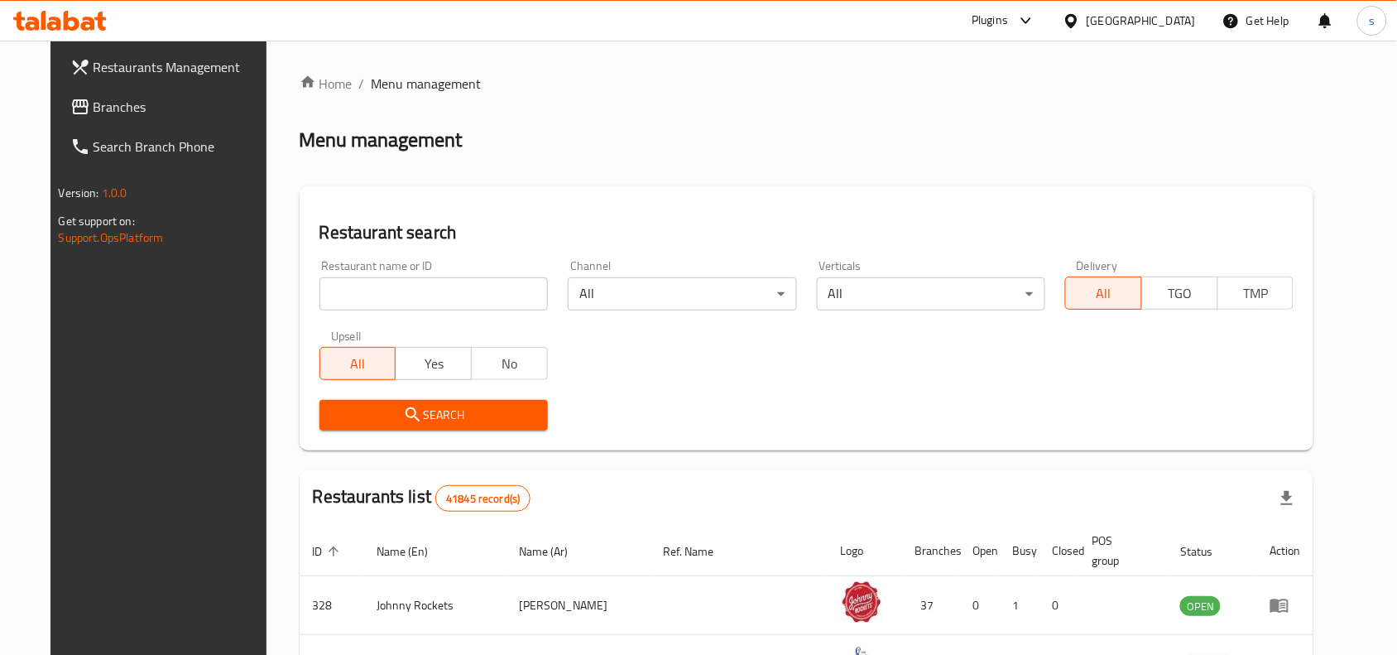
click at [118, 110] on span "Branches" at bounding box center [182, 107] width 177 height 20
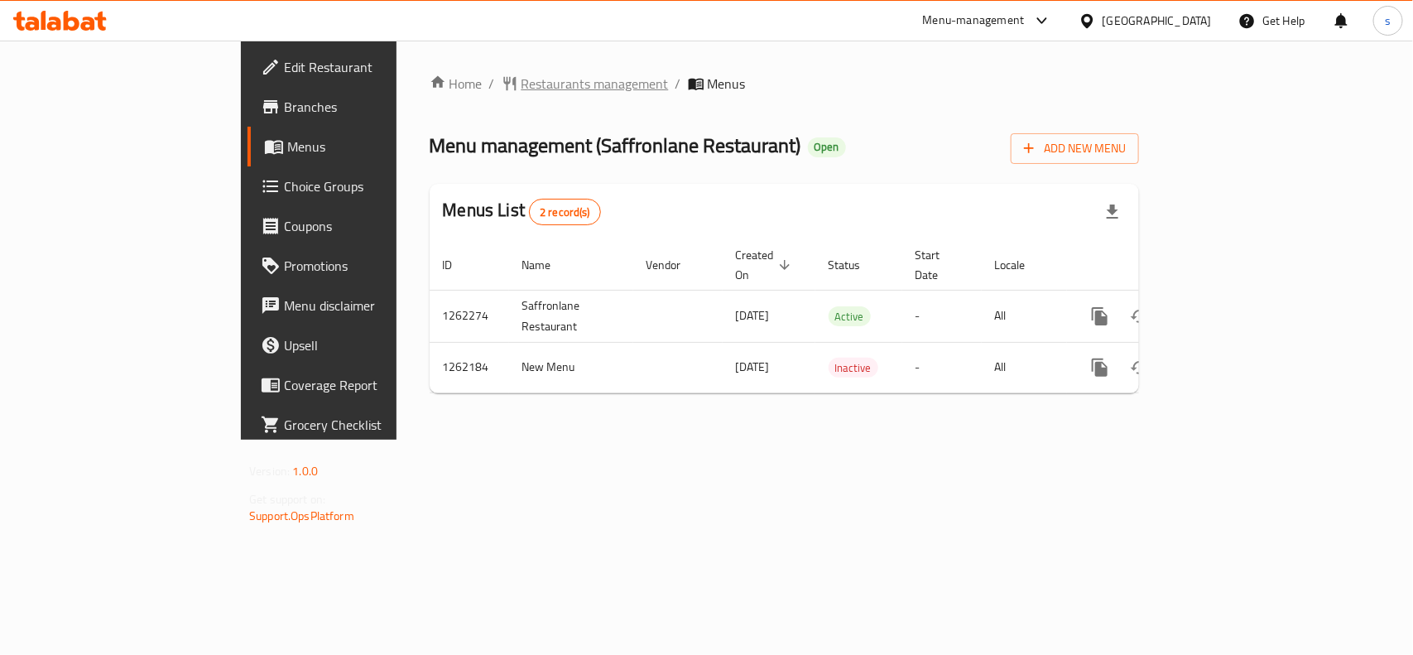
click at [521, 83] on span "Restaurants management" at bounding box center [594, 84] width 147 height 20
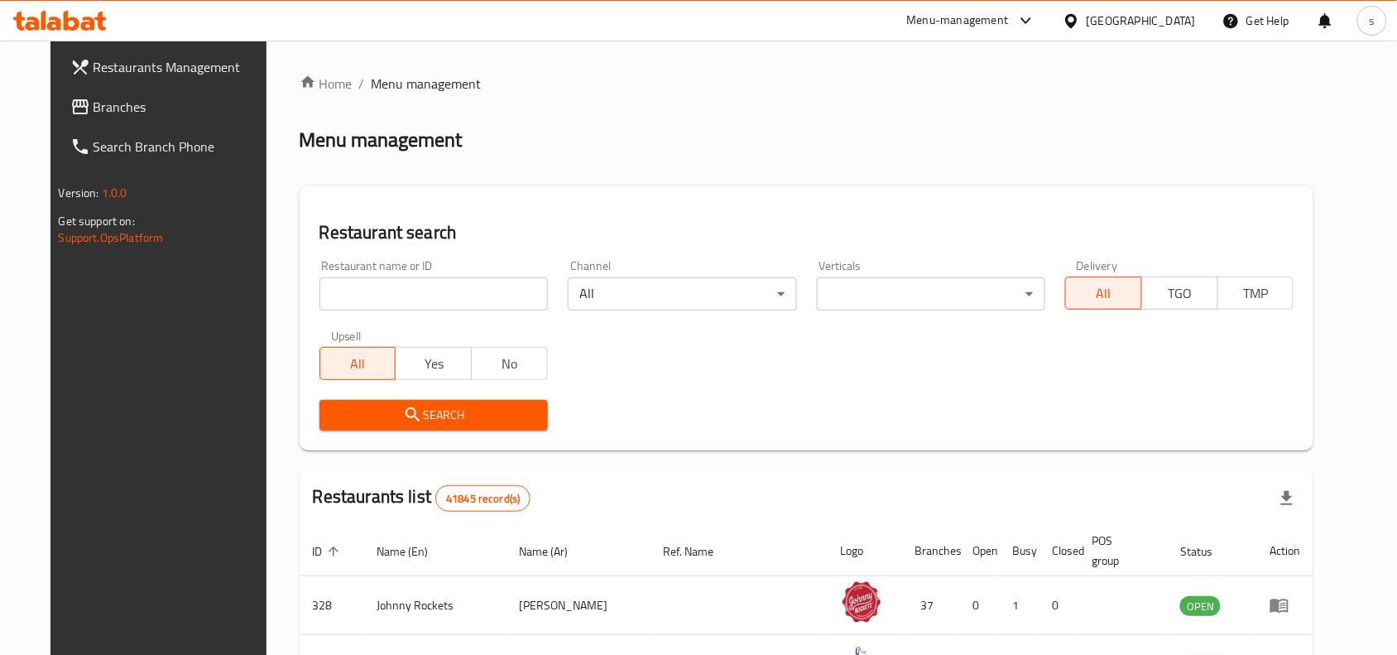
click at [399, 284] on input "search" at bounding box center [433, 293] width 228 height 33
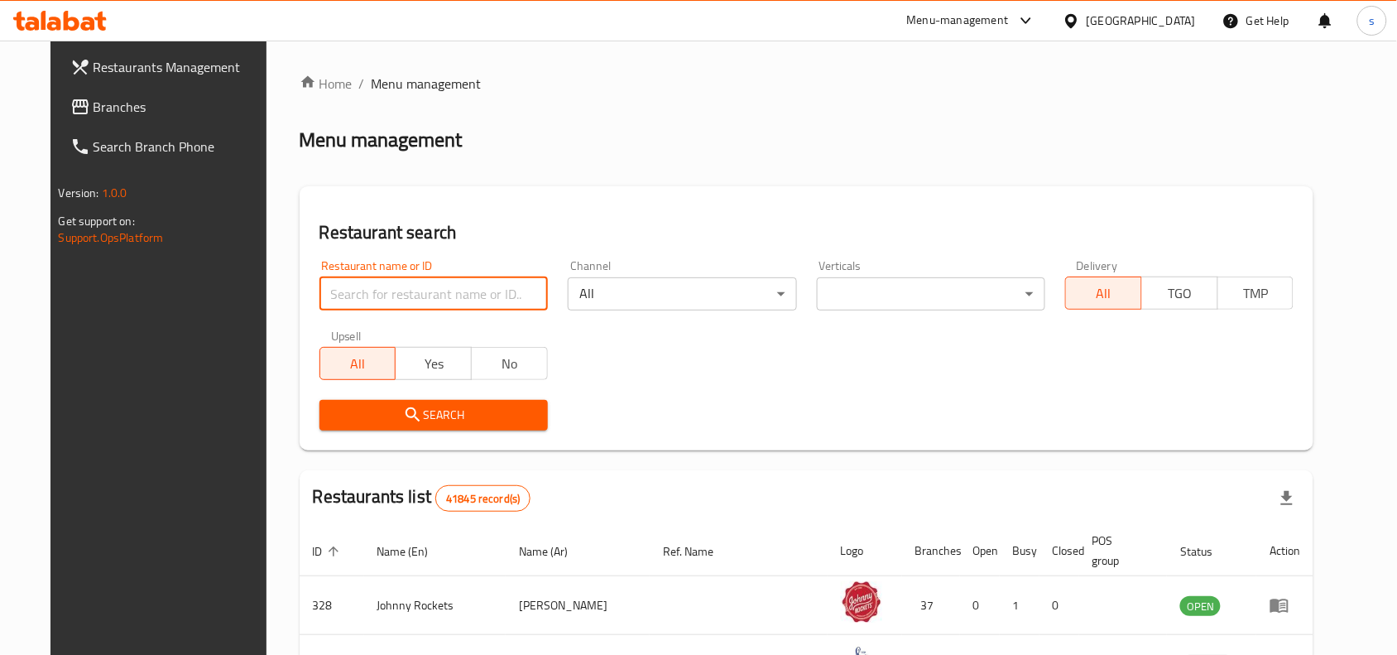
paste input "685457"
type input "685457"
click button "Search" at bounding box center [433, 415] width 228 height 31
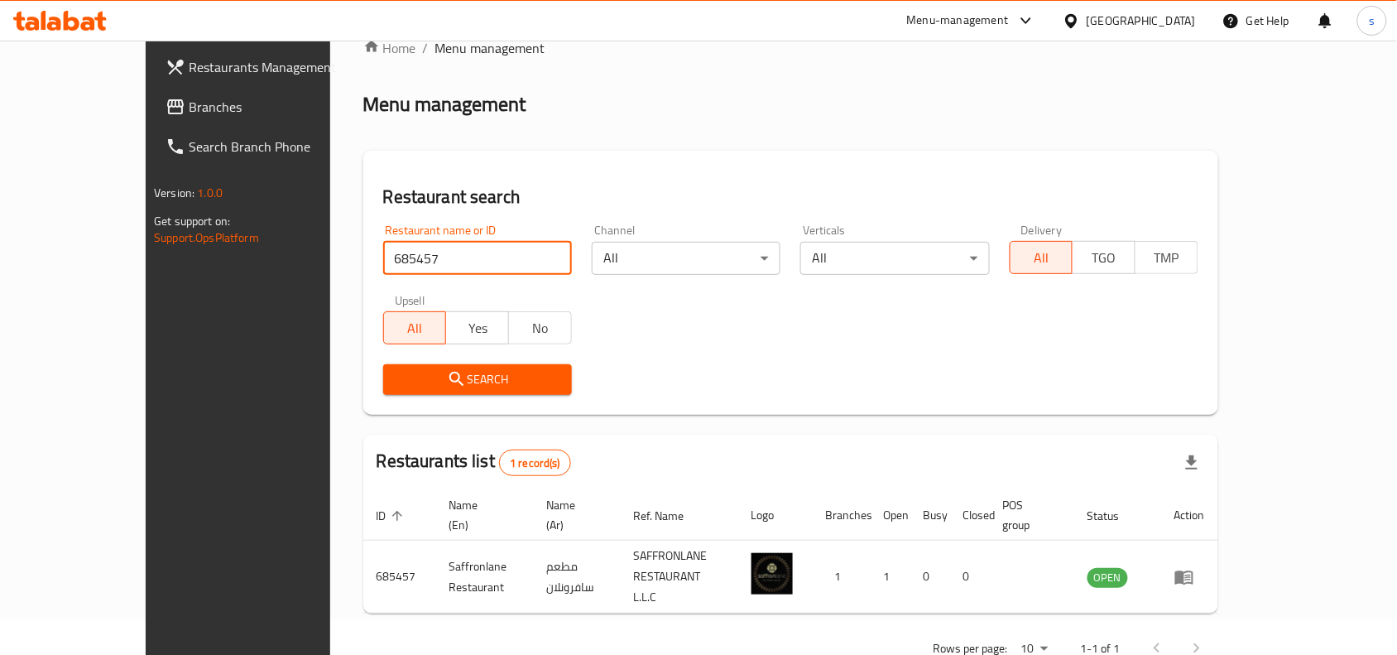
scroll to position [51, 0]
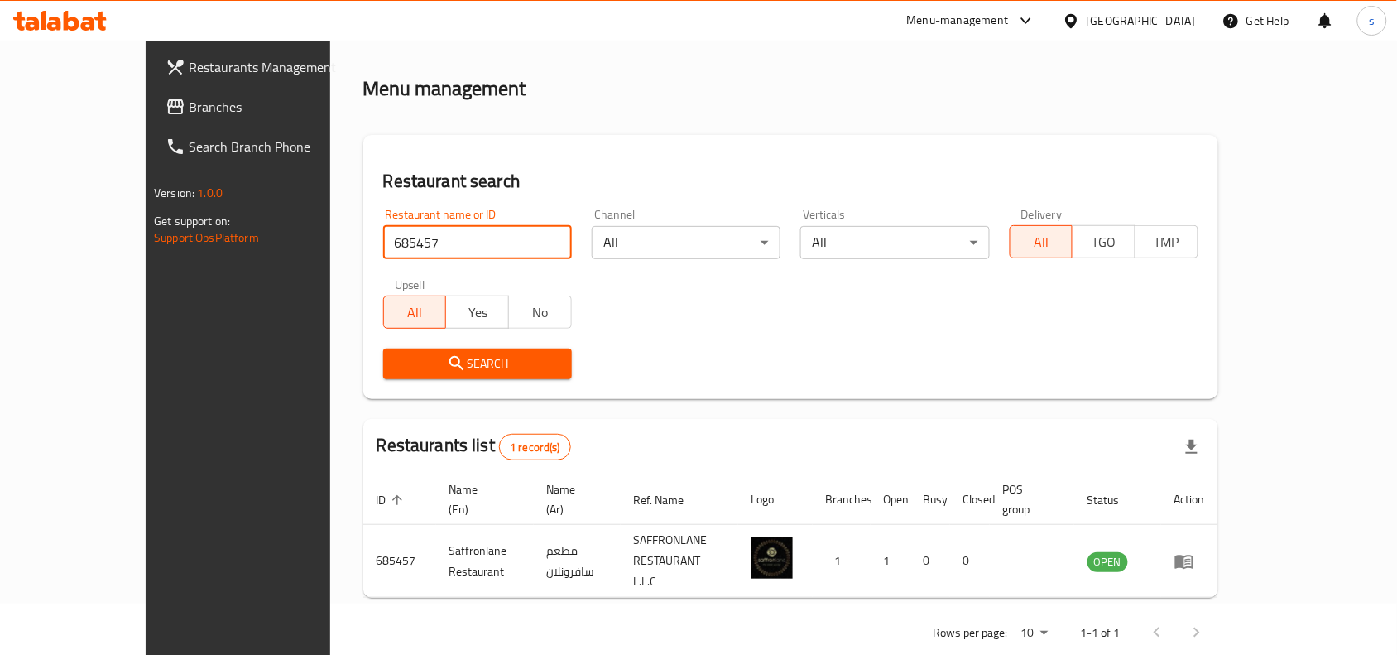
click at [1197, 17] on div "[GEOGRAPHIC_DATA]" at bounding box center [1130, 21] width 160 height 40
click at [1146, 22] on div "[GEOGRAPHIC_DATA]" at bounding box center [1141, 21] width 109 height 18
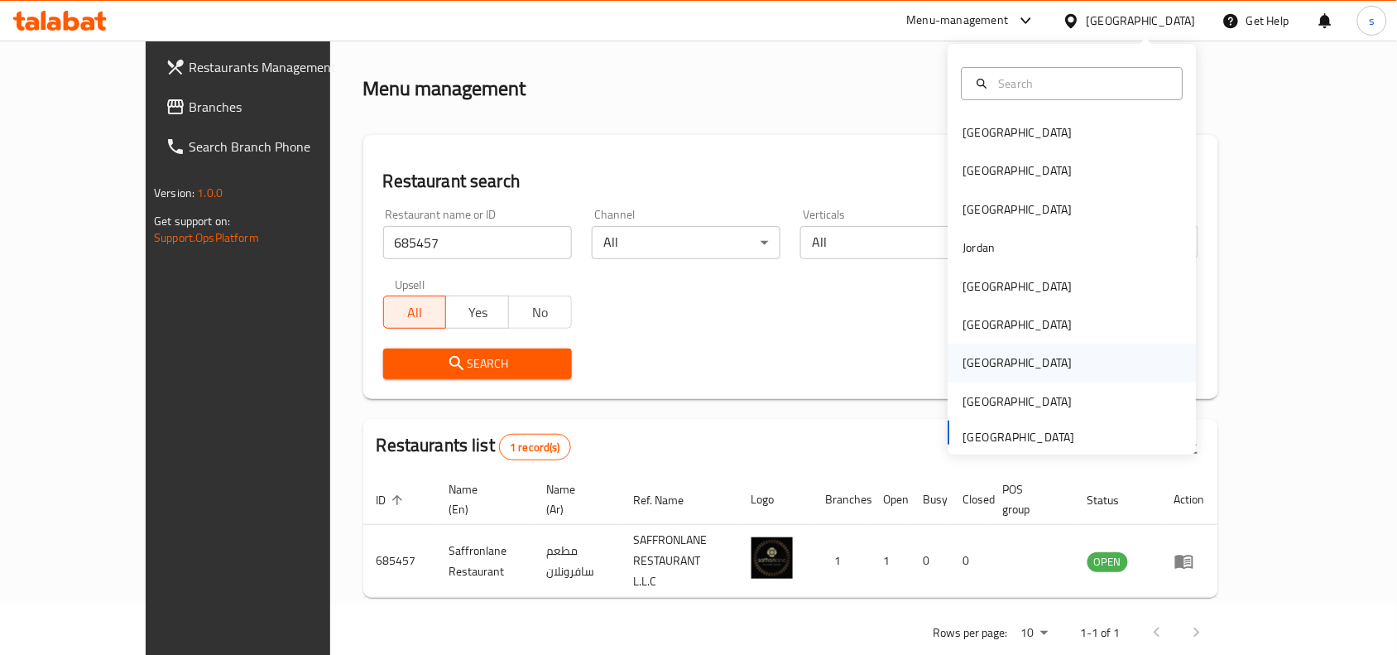
click at [964, 358] on div "Qatar" at bounding box center [1017, 362] width 109 height 18
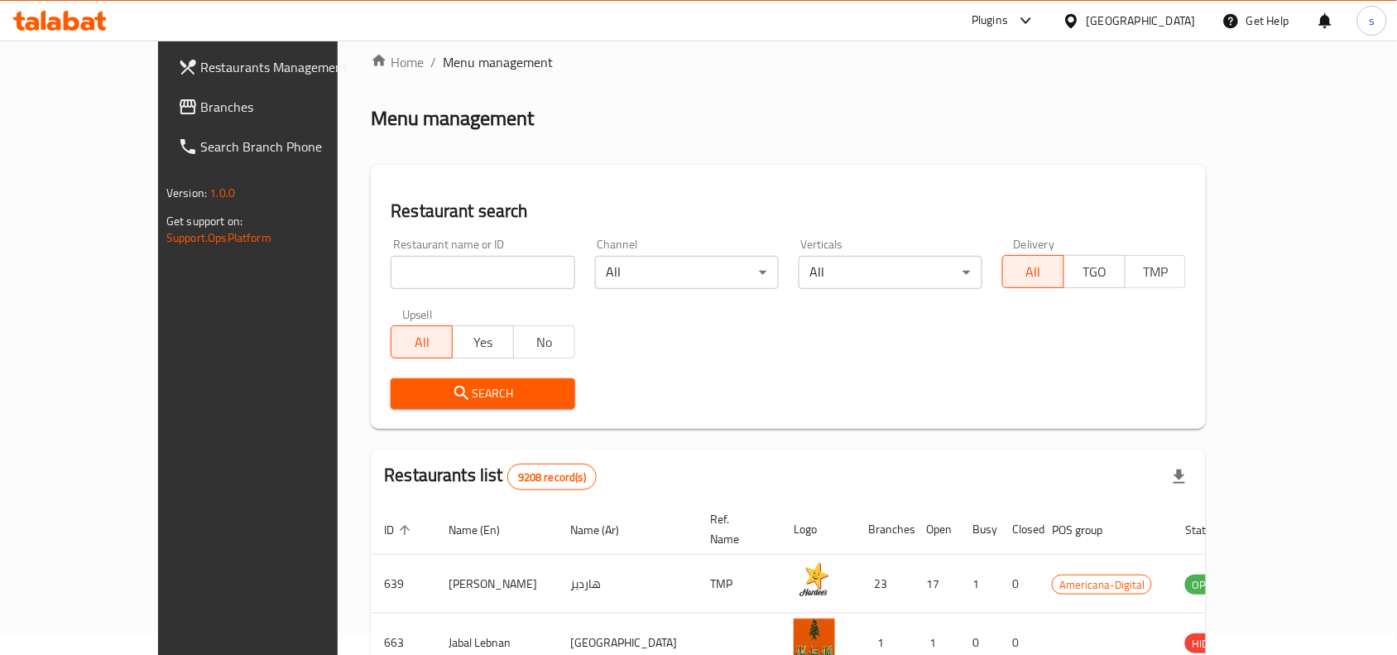
scroll to position [51, 0]
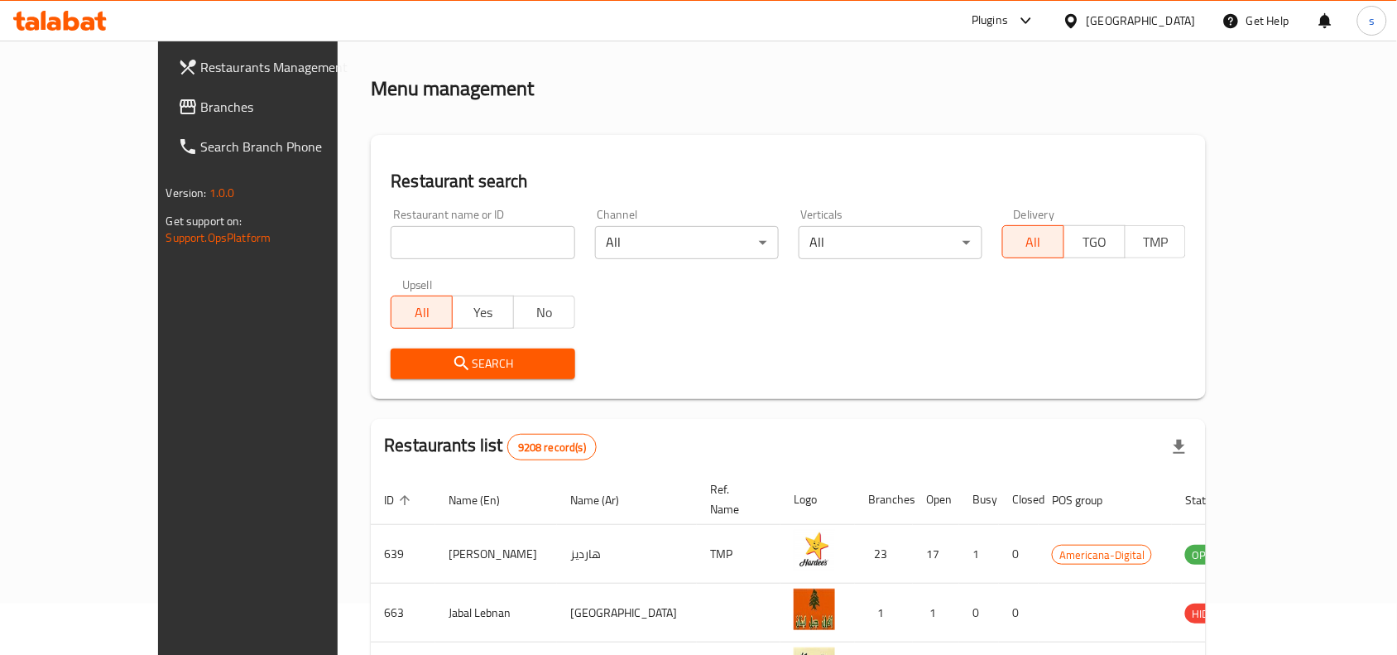
click at [178, 103] on icon at bounding box center [188, 107] width 20 height 20
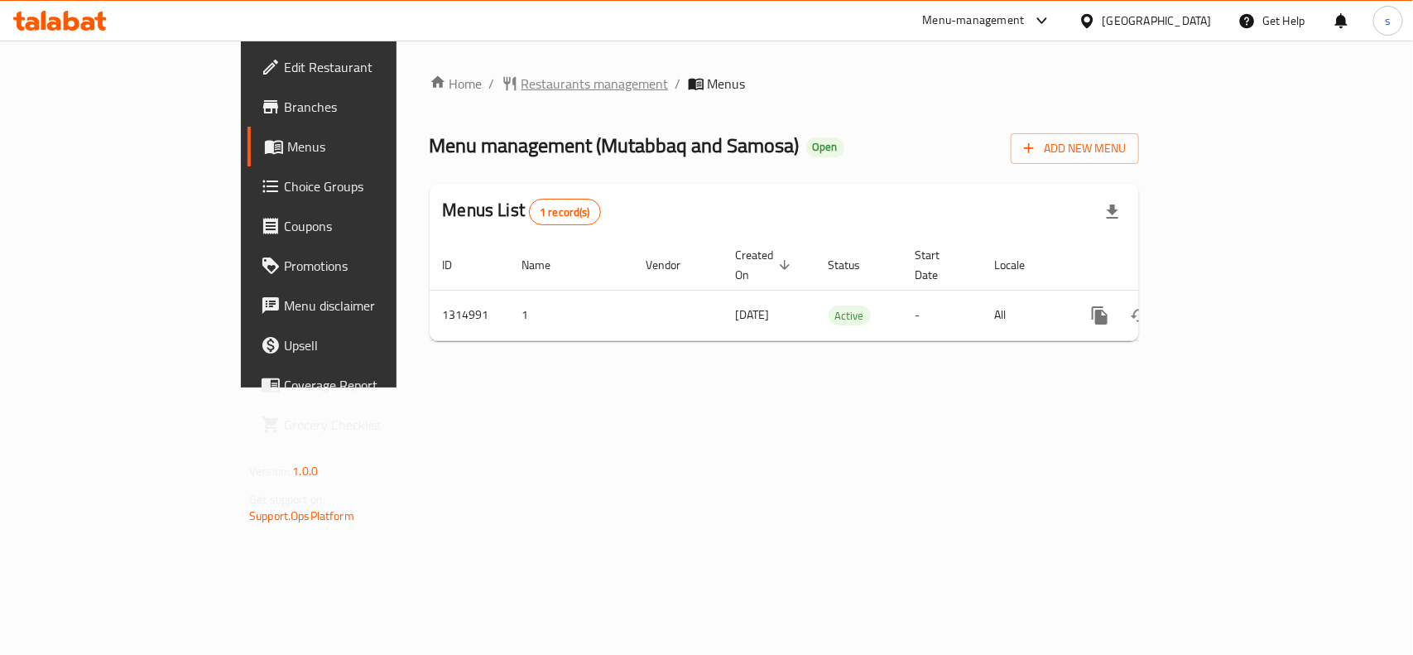
click at [521, 87] on span "Restaurants management" at bounding box center [594, 84] width 147 height 20
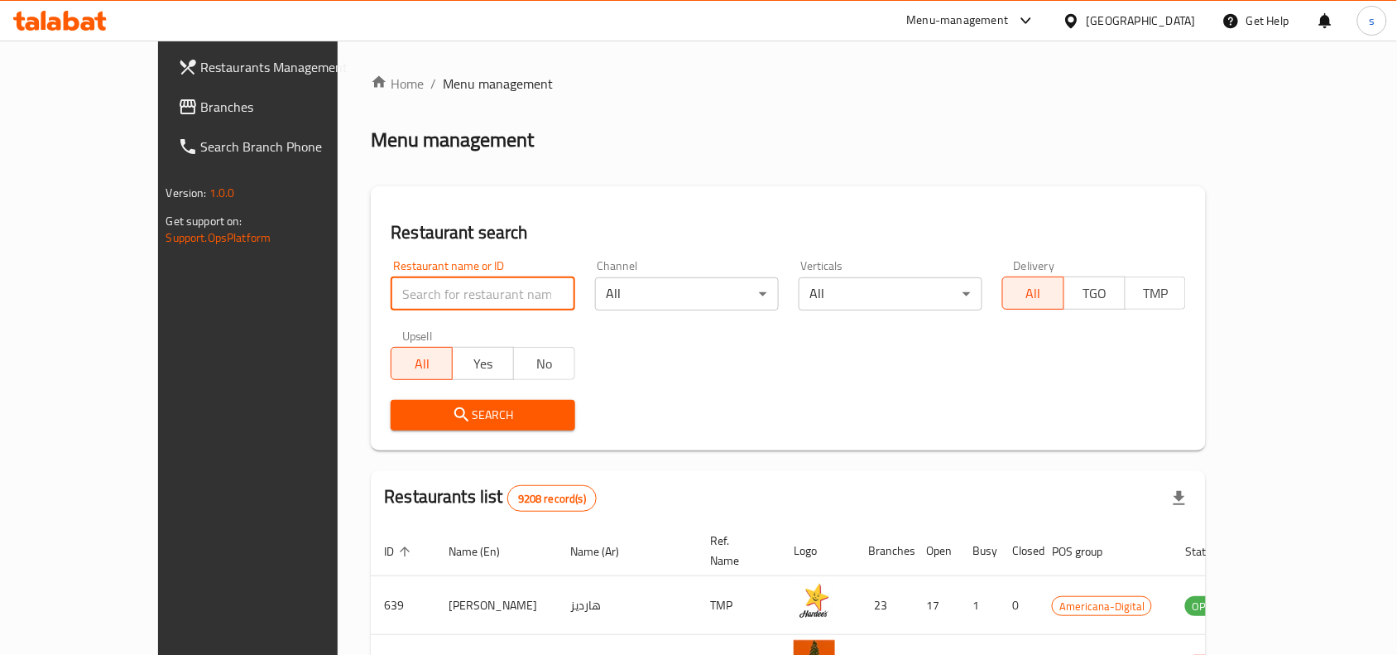
click at [391, 299] on input "search" at bounding box center [483, 293] width 184 height 33
paste input "706495"
type input "706495"
click button "Search" at bounding box center [483, 415] width 184 height 31
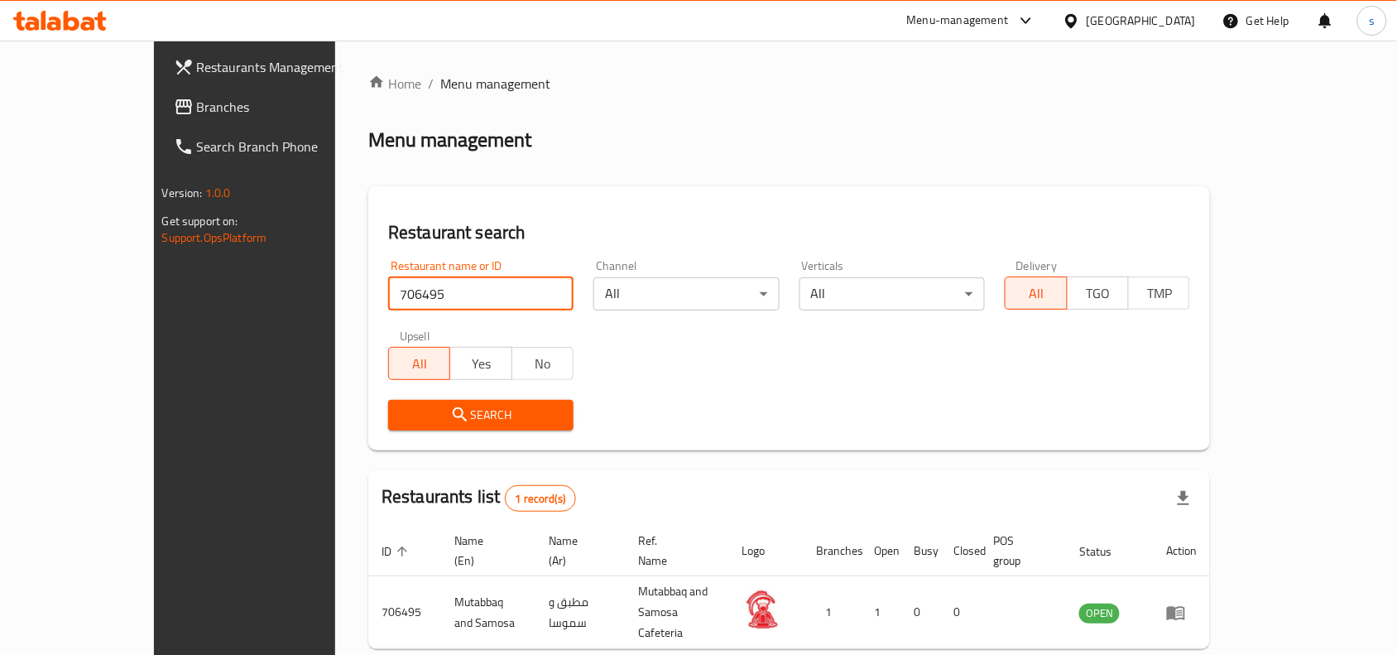
click at [1194, 25] on div "[GEOGRAPHIC_DATA]" at bounding box center [1141, 21] width 109 height 18
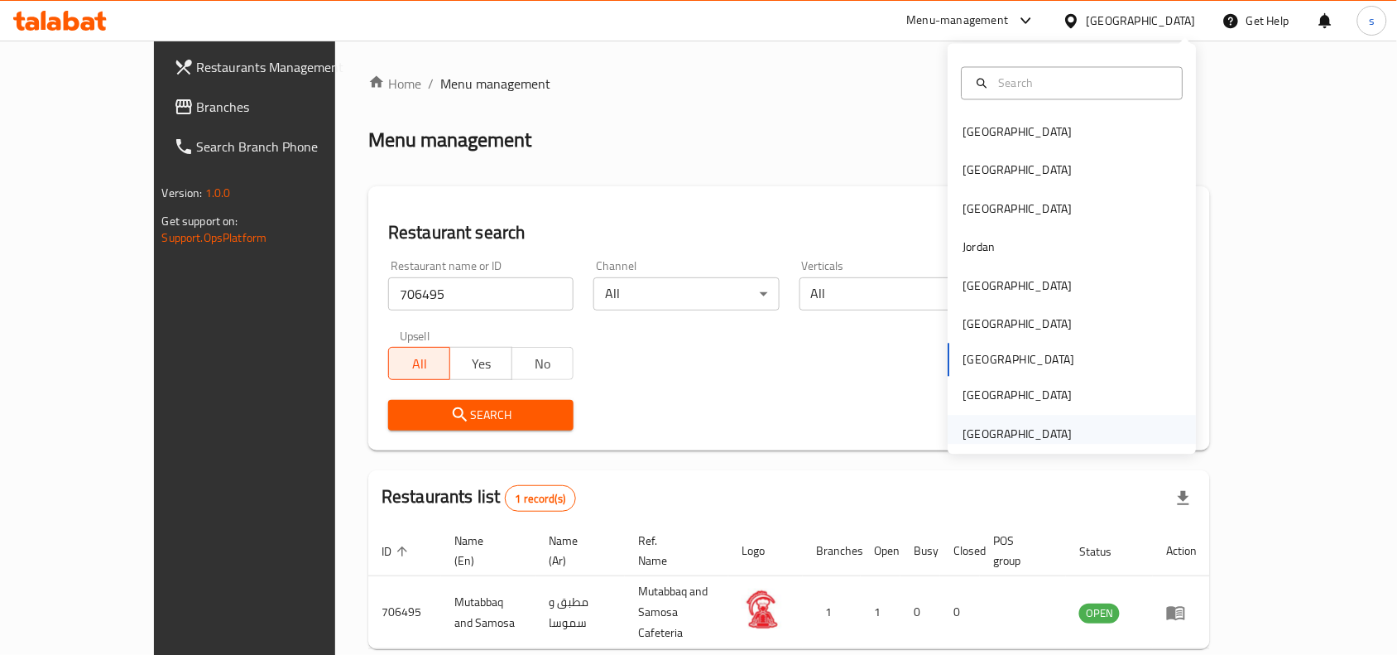
click at [1041, 422] on div "[GEOGRAPHIC_DATA]" at bounding box center [1018, 434] width 136 height 38
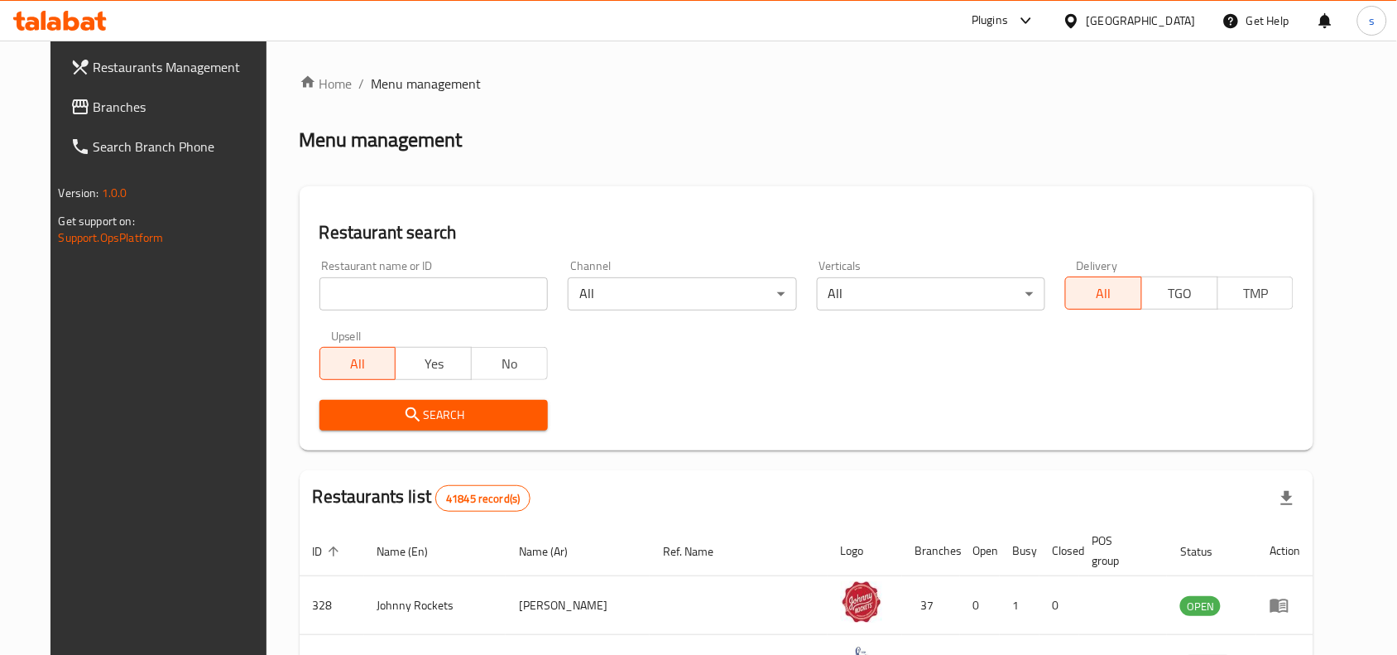
click at [94, 108] on span "Branches" at bounding box center [182, 107] width 177 height 20
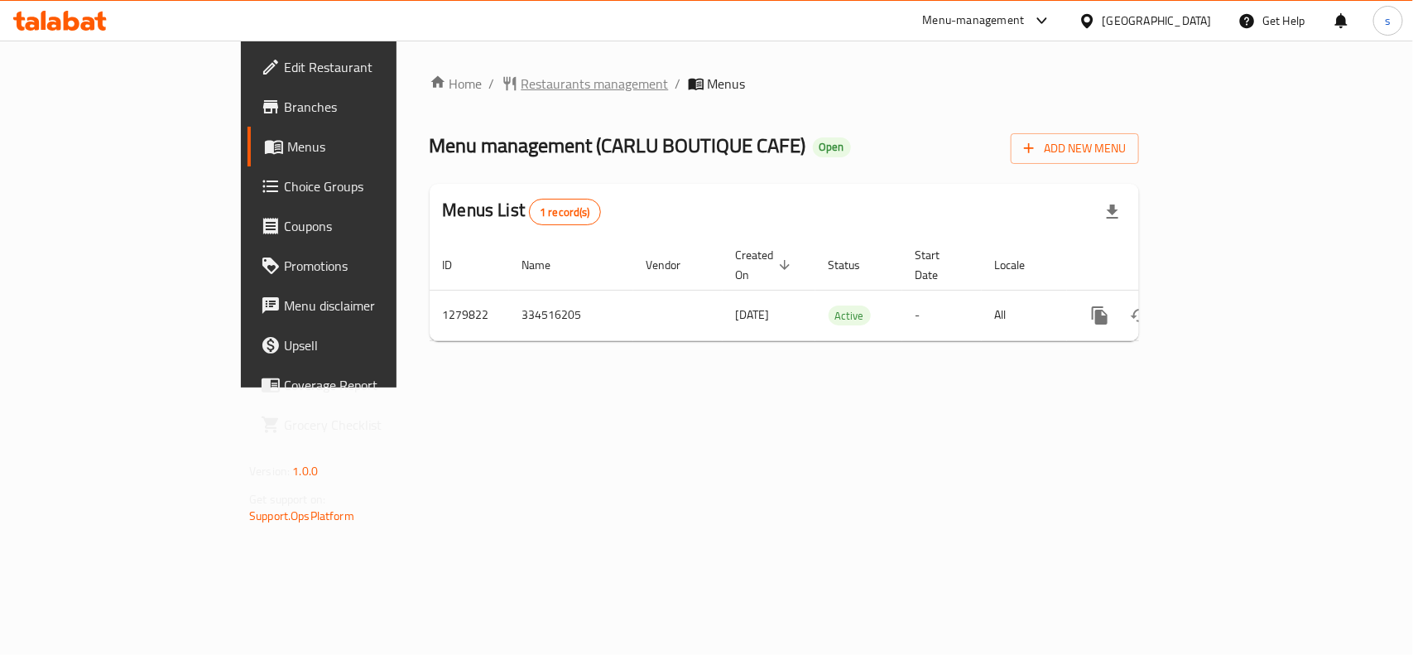
click at [521, 88] on span "Restaurants management" at bounding box center [594, 84] width 147 height 20
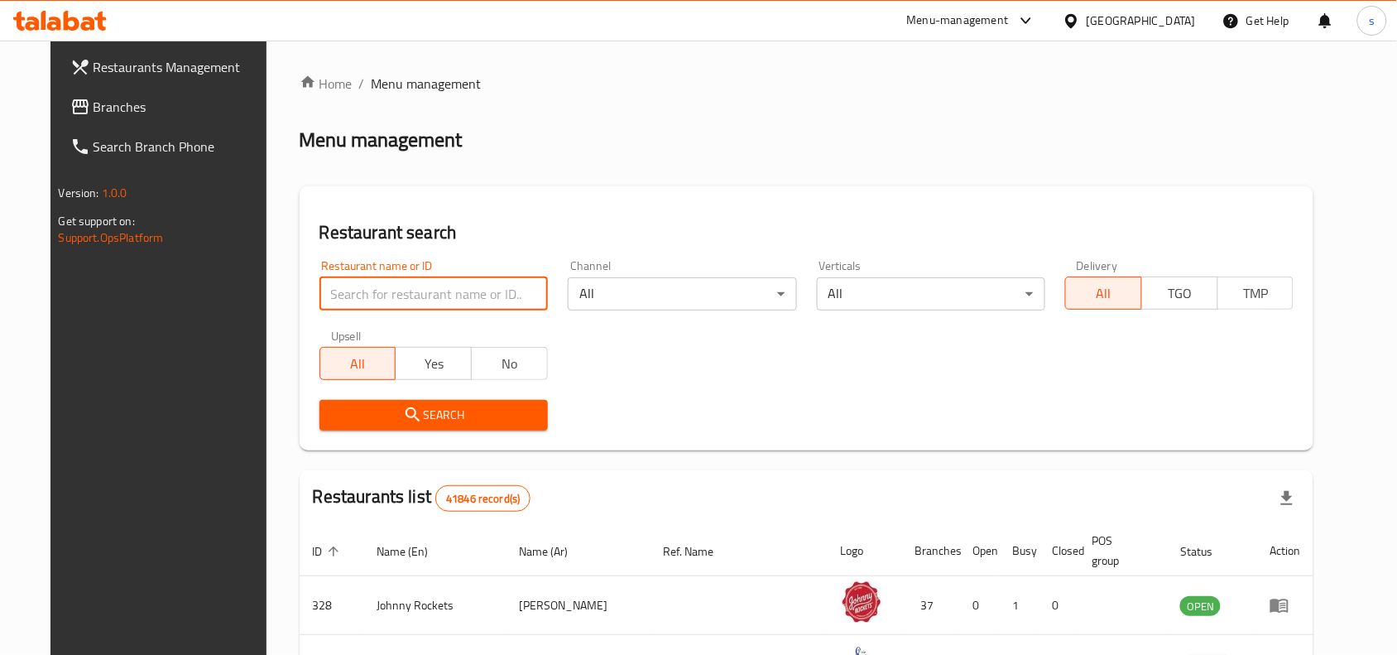
click at [440, 288] on input "search" at bounding box center [433, 293] width 228 height 33
paste input "693492"
type input "693492"
click button "Search" at bounding box center [433, 415] width 228 height 31
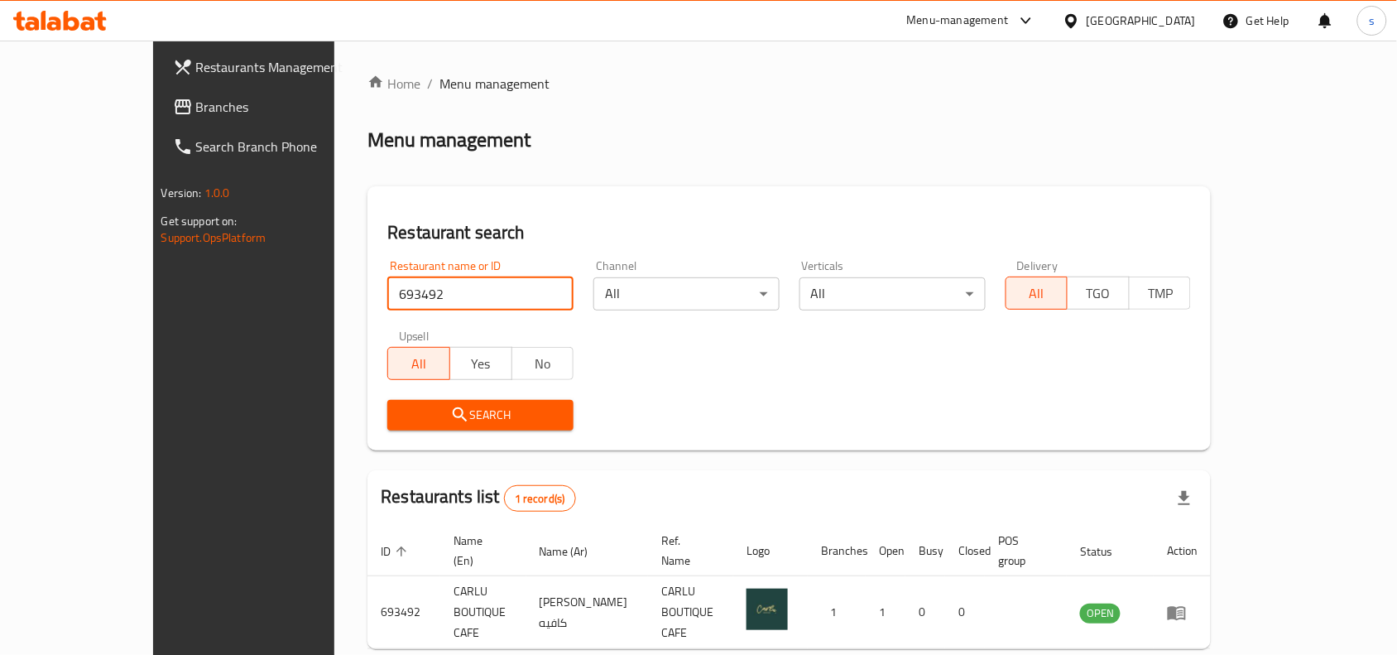
scroll to position [51, 0]
